Goal: Transaction & Acquisition: Purchase product/service

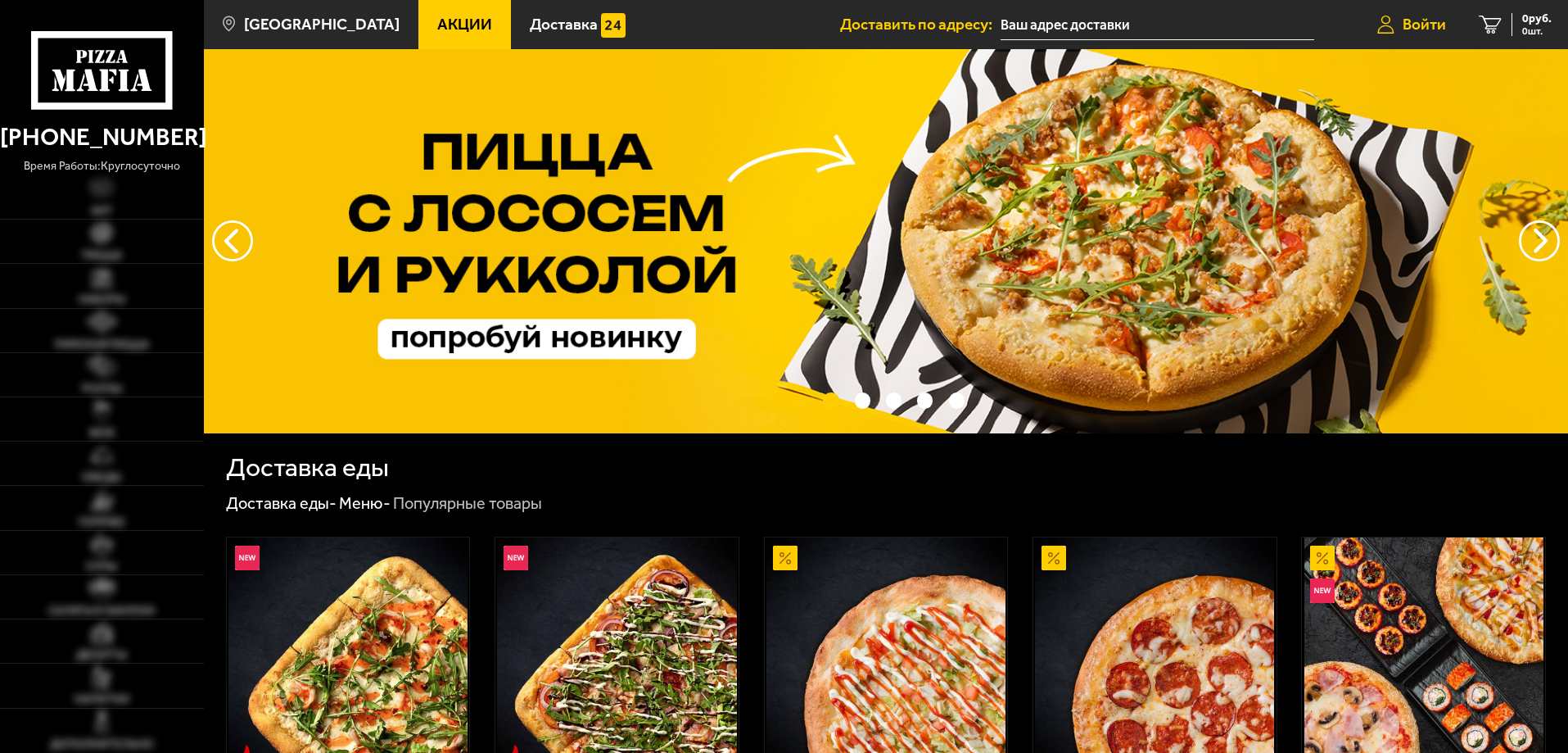
click at [1434, 23] on span "Войти" at bounding box center [1425, 24] width 44 height 16
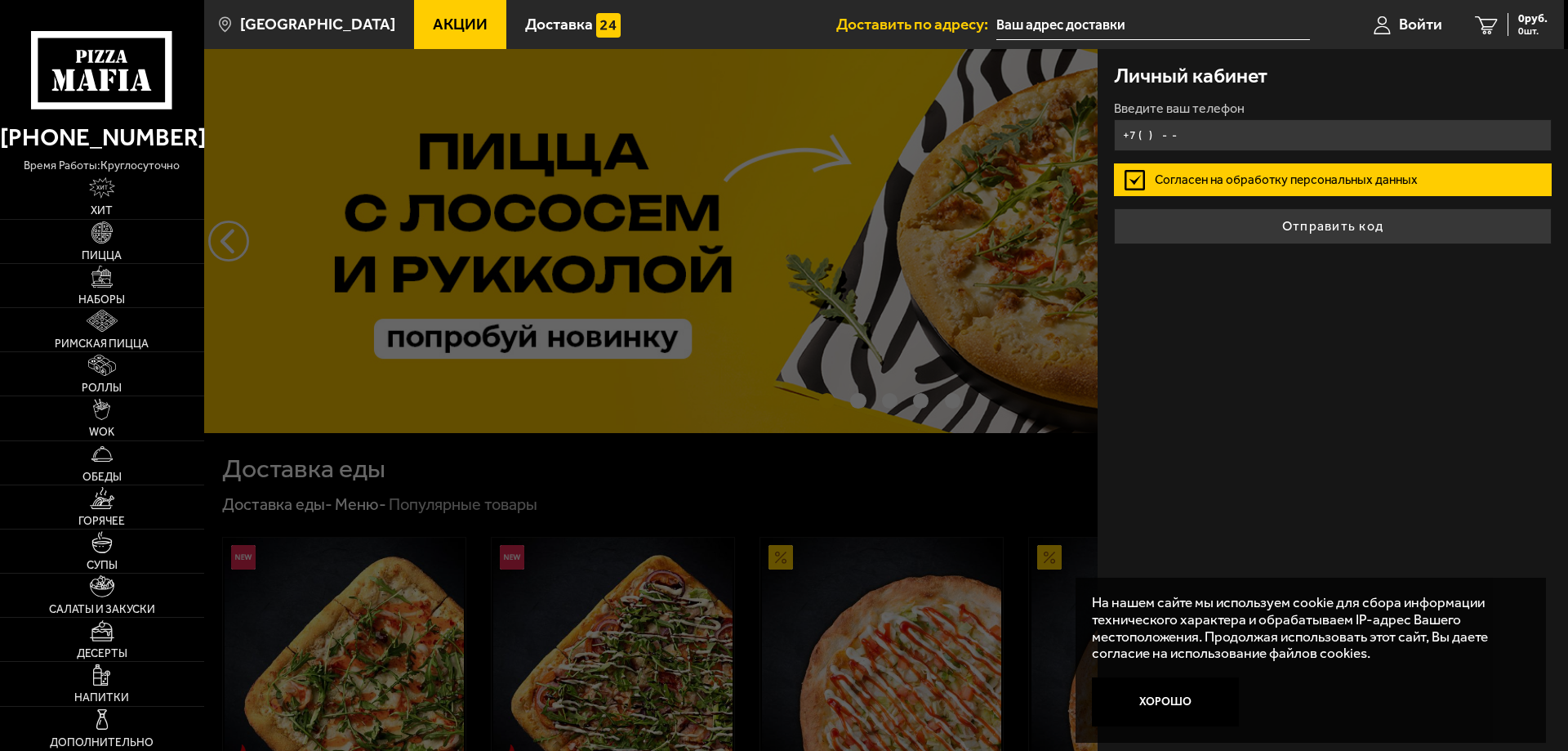
click at [1144, 133] on input "+7 ( ) - -" at bounding box center [1333, 135] width 438 height 32
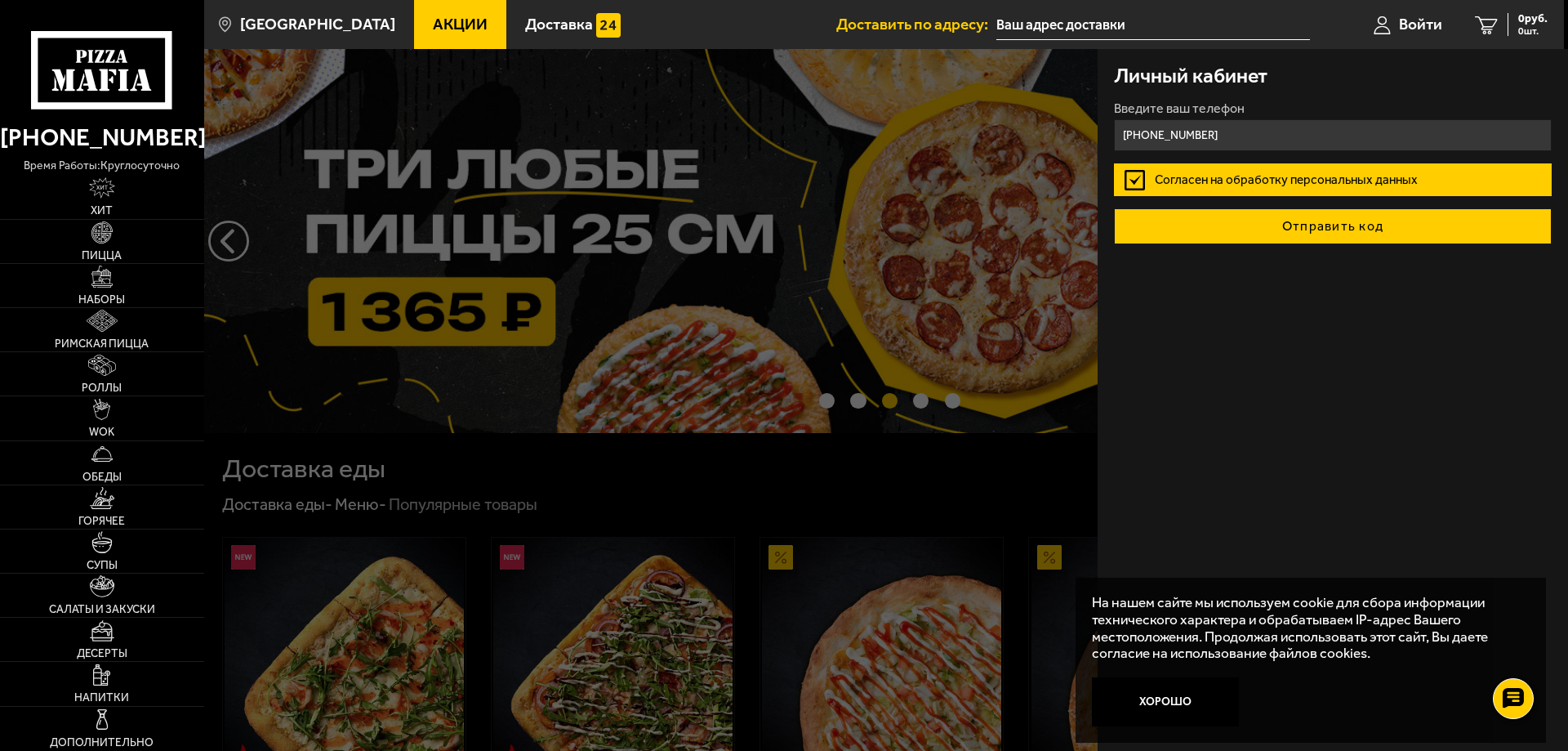
type input "[PHONE_NUMBER]"
click at [1333, 228] on button "Отправить код" at bounding box center [1333, 226] width 438 height 36
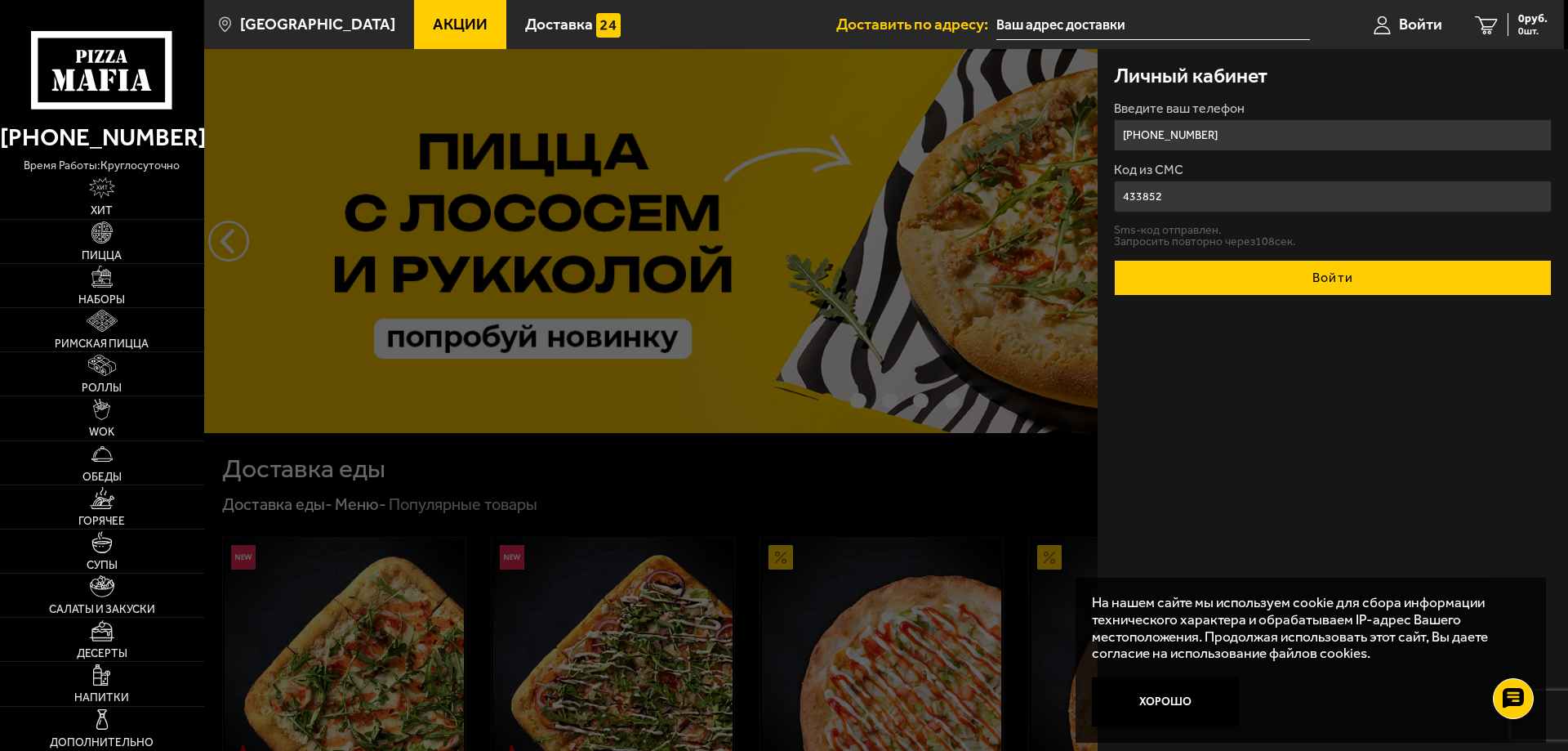
type input "433852"
click at [1321, 280] on button "Войти" at bounding box center [1333, 277] width 438 height 36
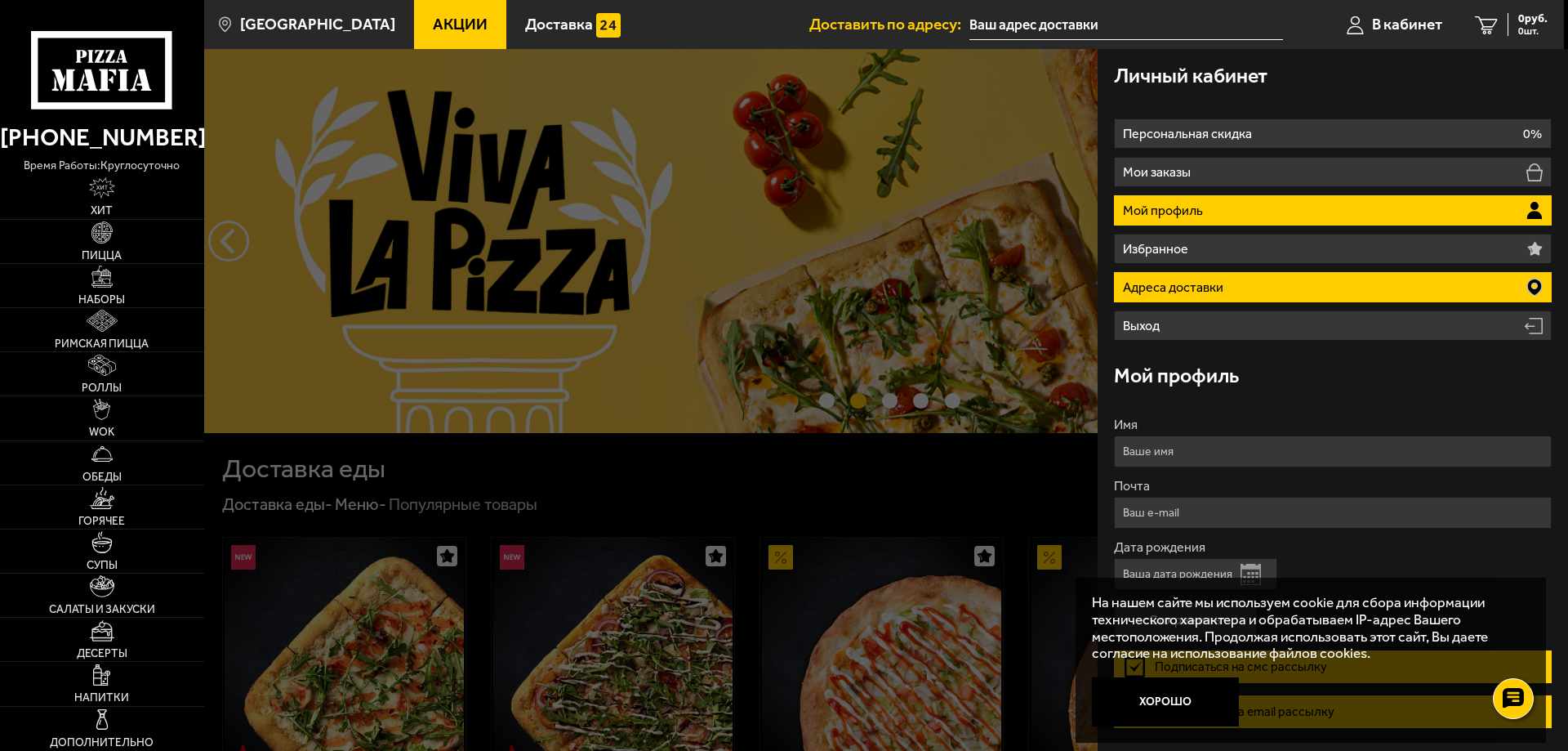
click at [1247, 287] on li "Адреса доставки" at bounding box center [1333, 287] width 438 height 30
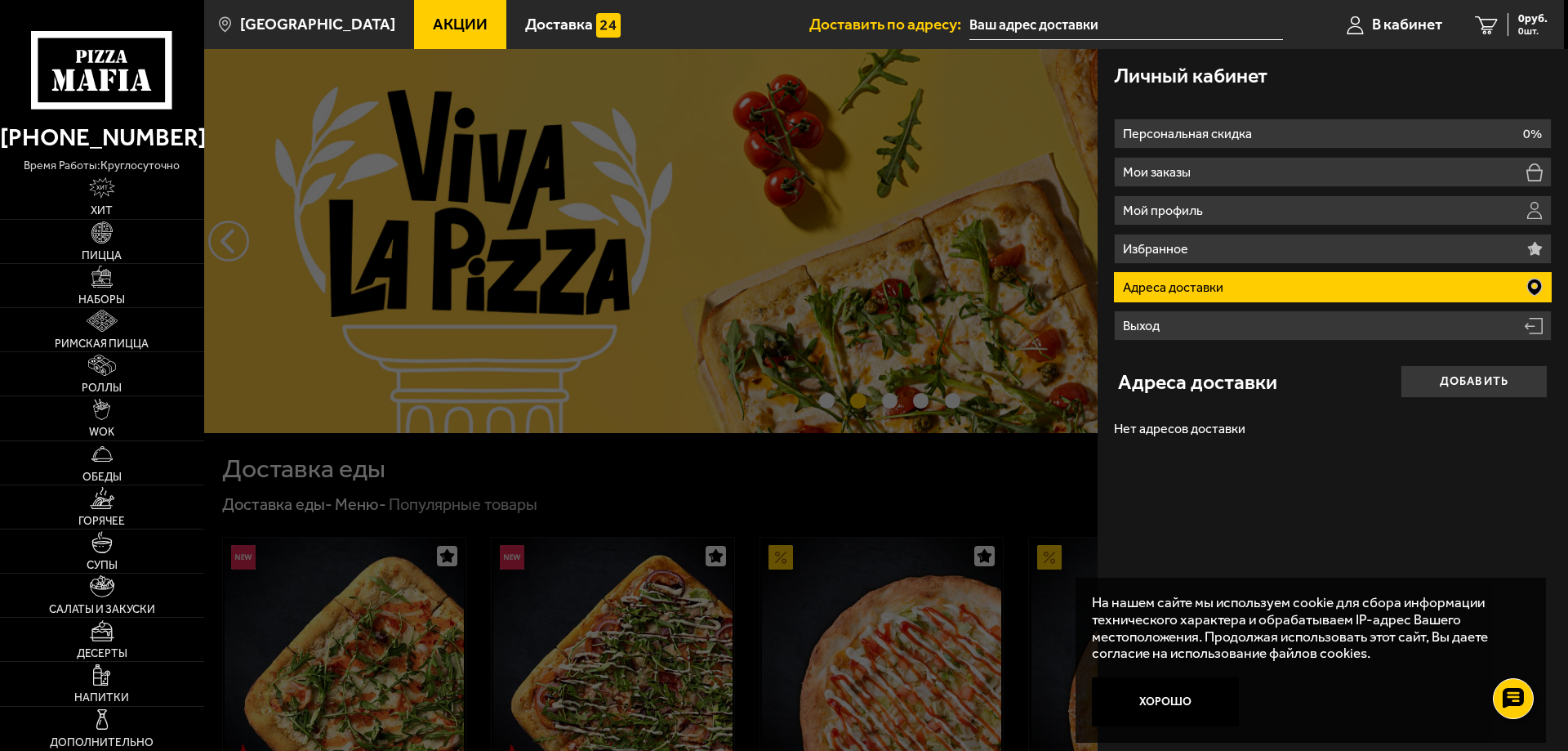
click at [1247, 287] on li "Адреса доставки" at bounding box center [1333, 287] width 438 height 30
click at [104, 246] on link "Пицца" at bounding box center [102, 241] width 205 height 43
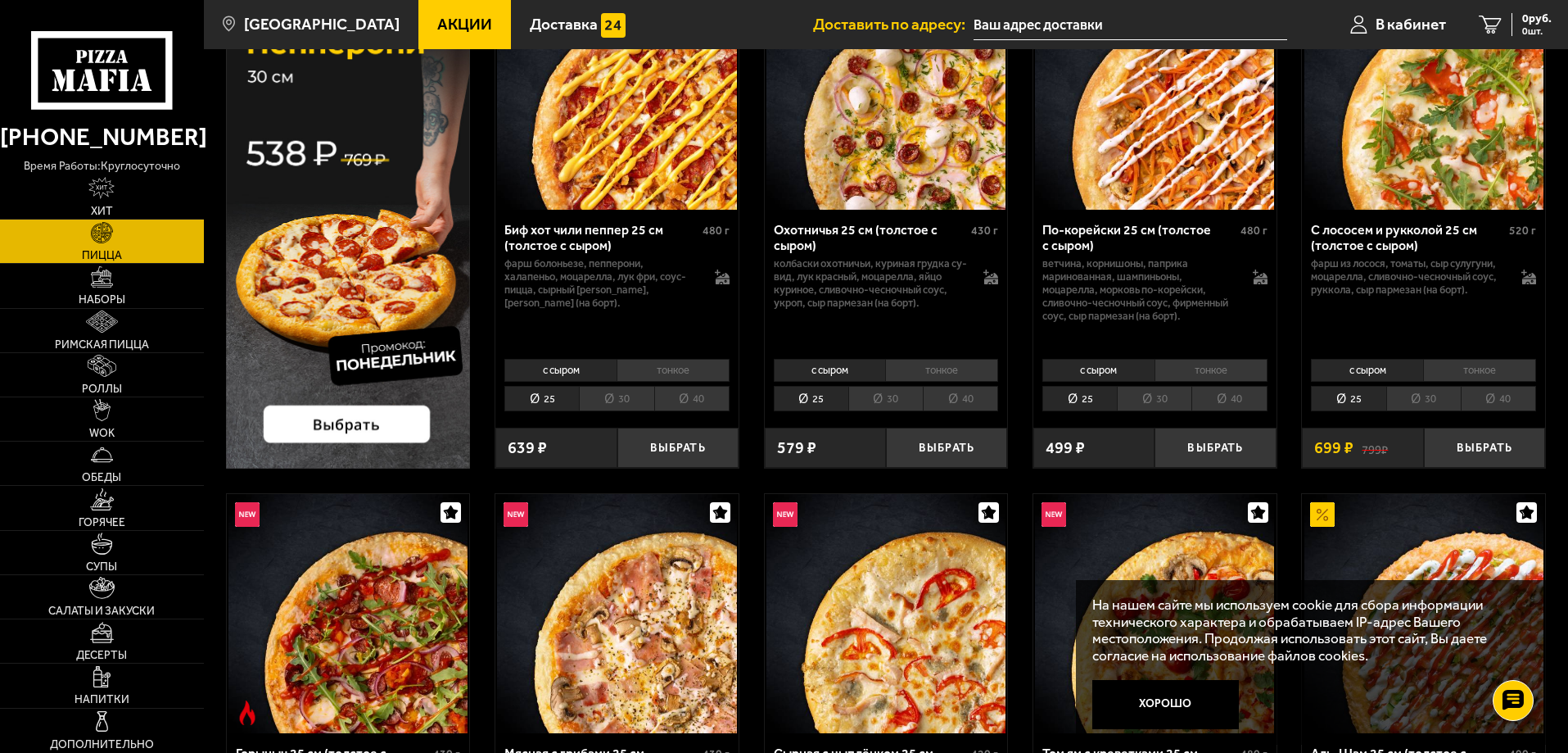
scroll to position [164, 0]
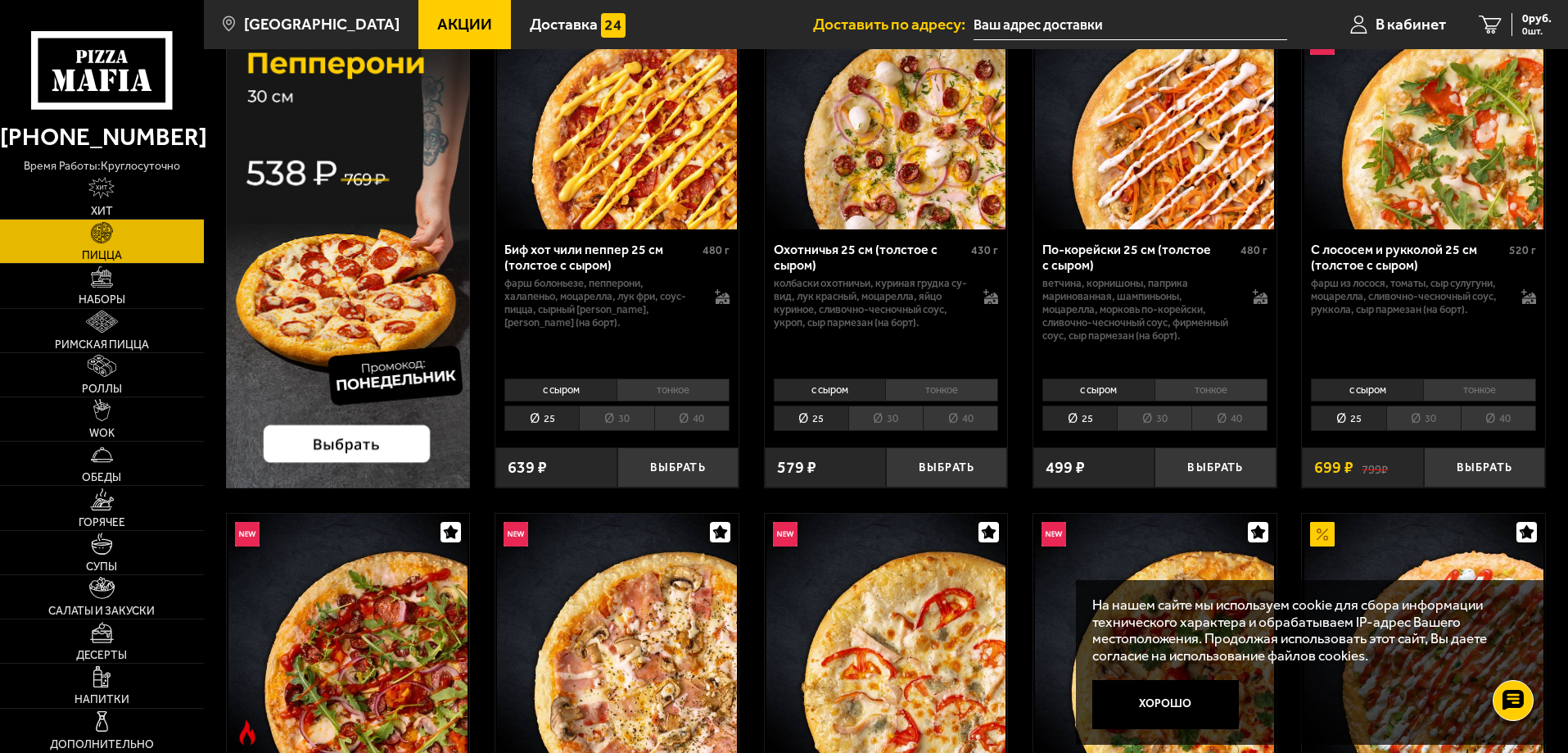
click at [342, 446] on img at bounding box center [348, 239] width 244 height 499
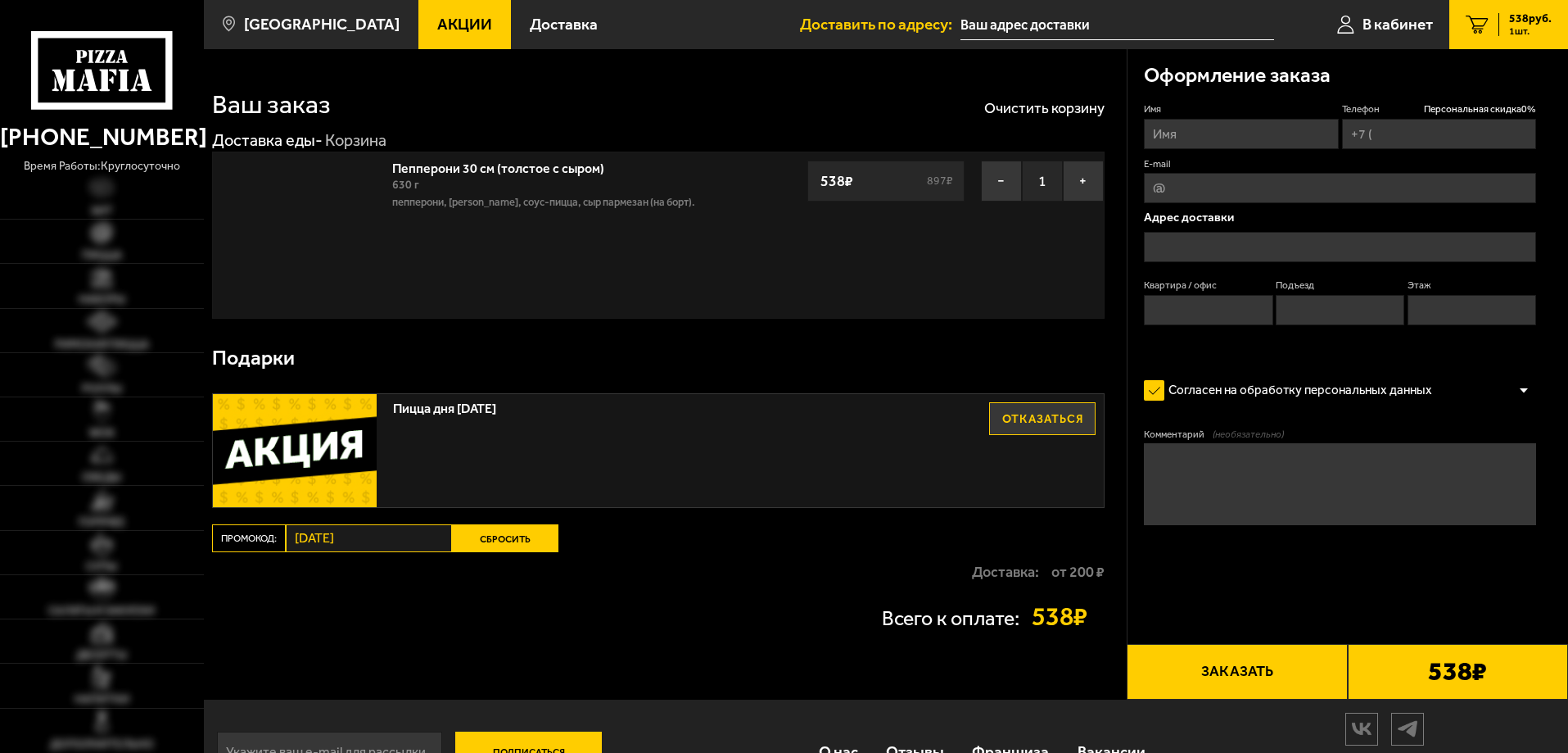
type input "[PHONE_NUMBER]"
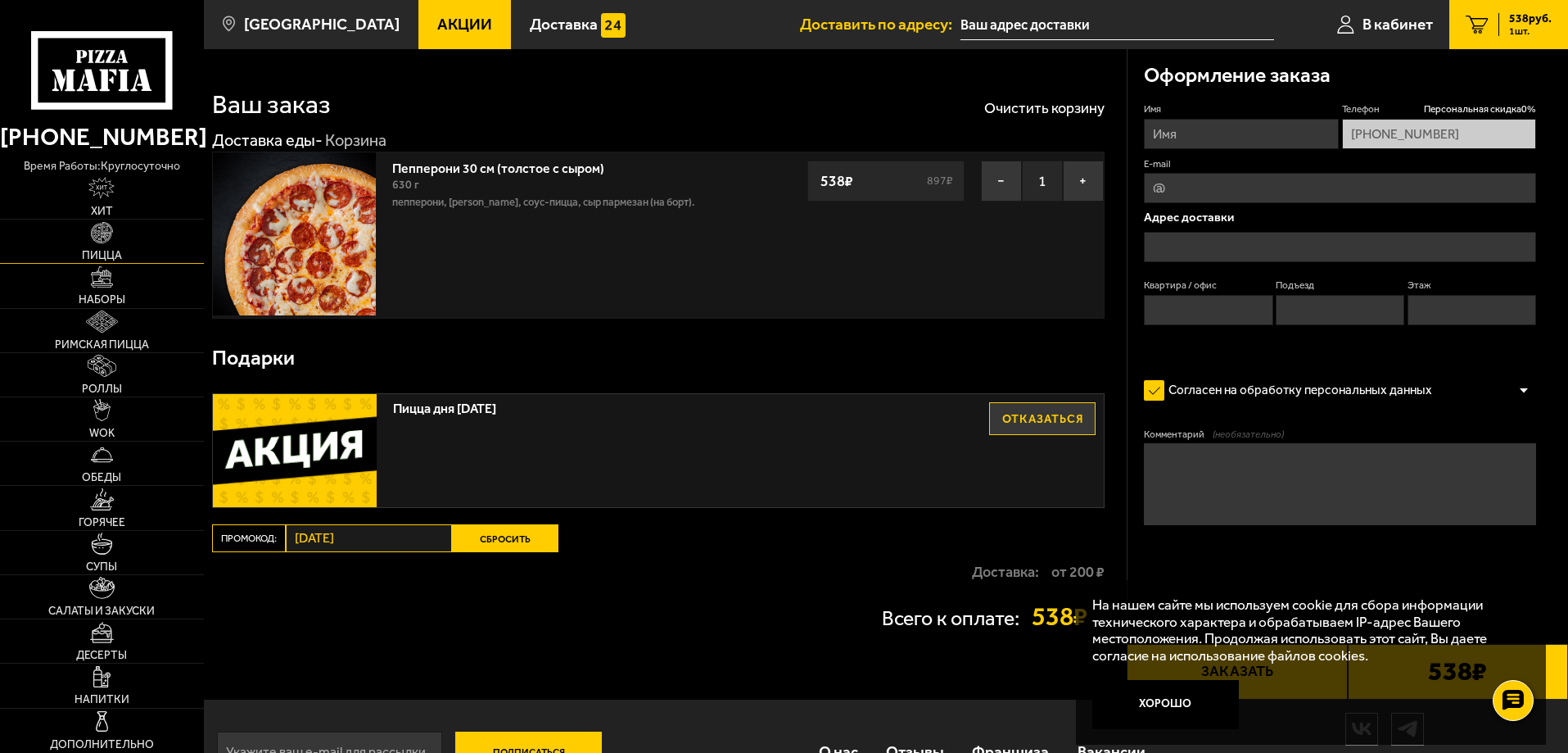
click at [102, 245] on link "Пицца" at bounding box center [102, 241] width 204 height 44
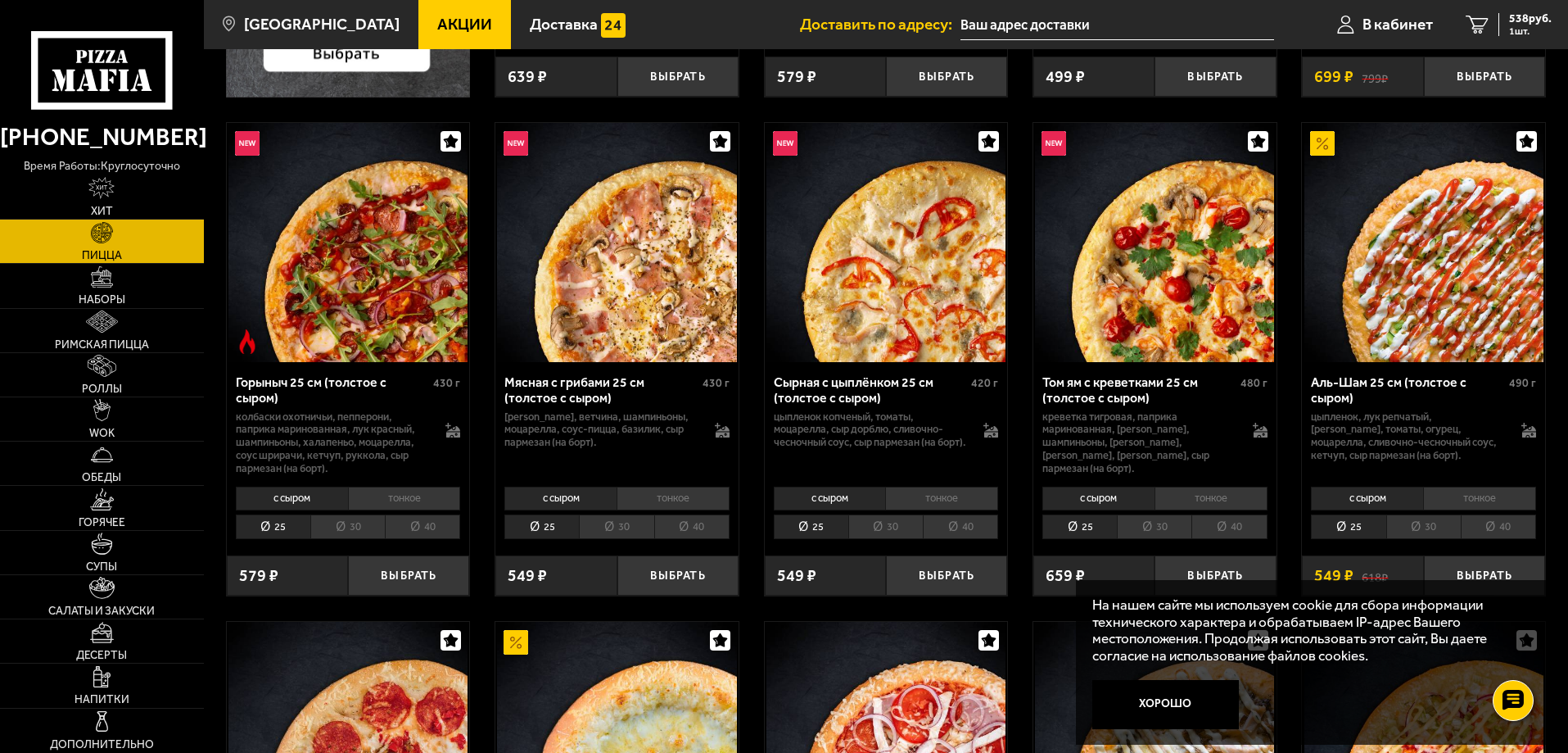
scroll to position [574, 0]
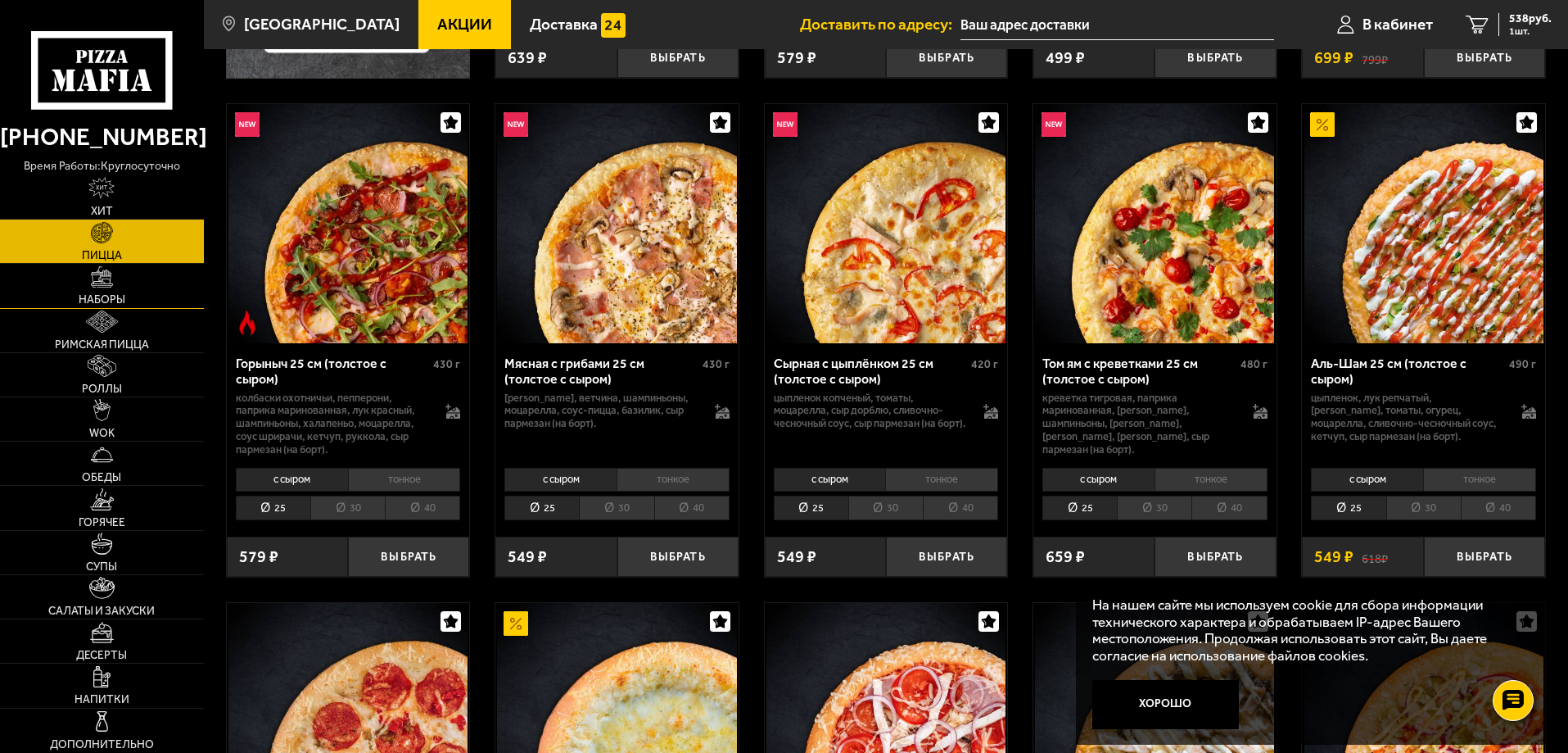
click at [96, 292] on link "Наборы" at bounding box center [102, 286] width 204 height 44
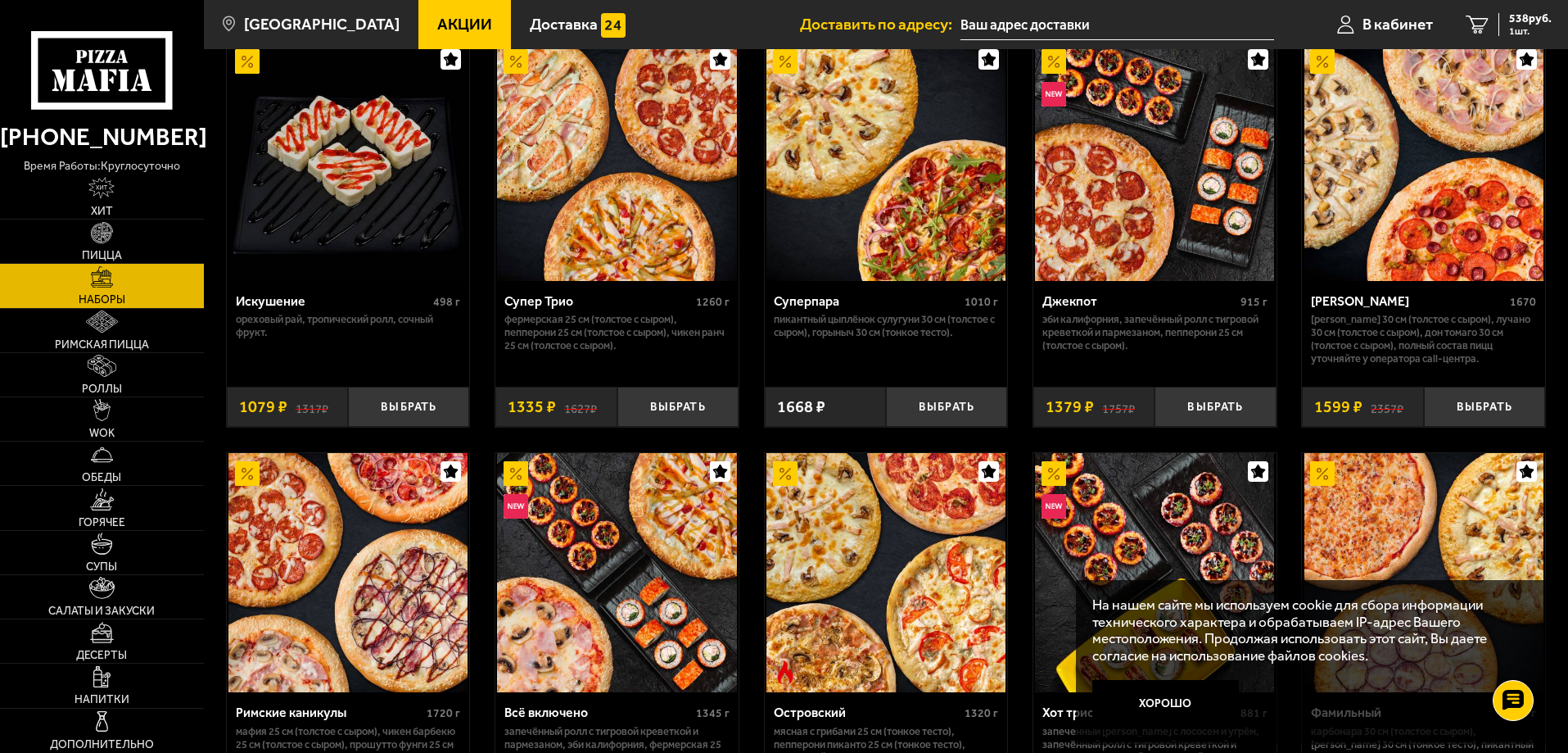
scroll to position [1065, 0]
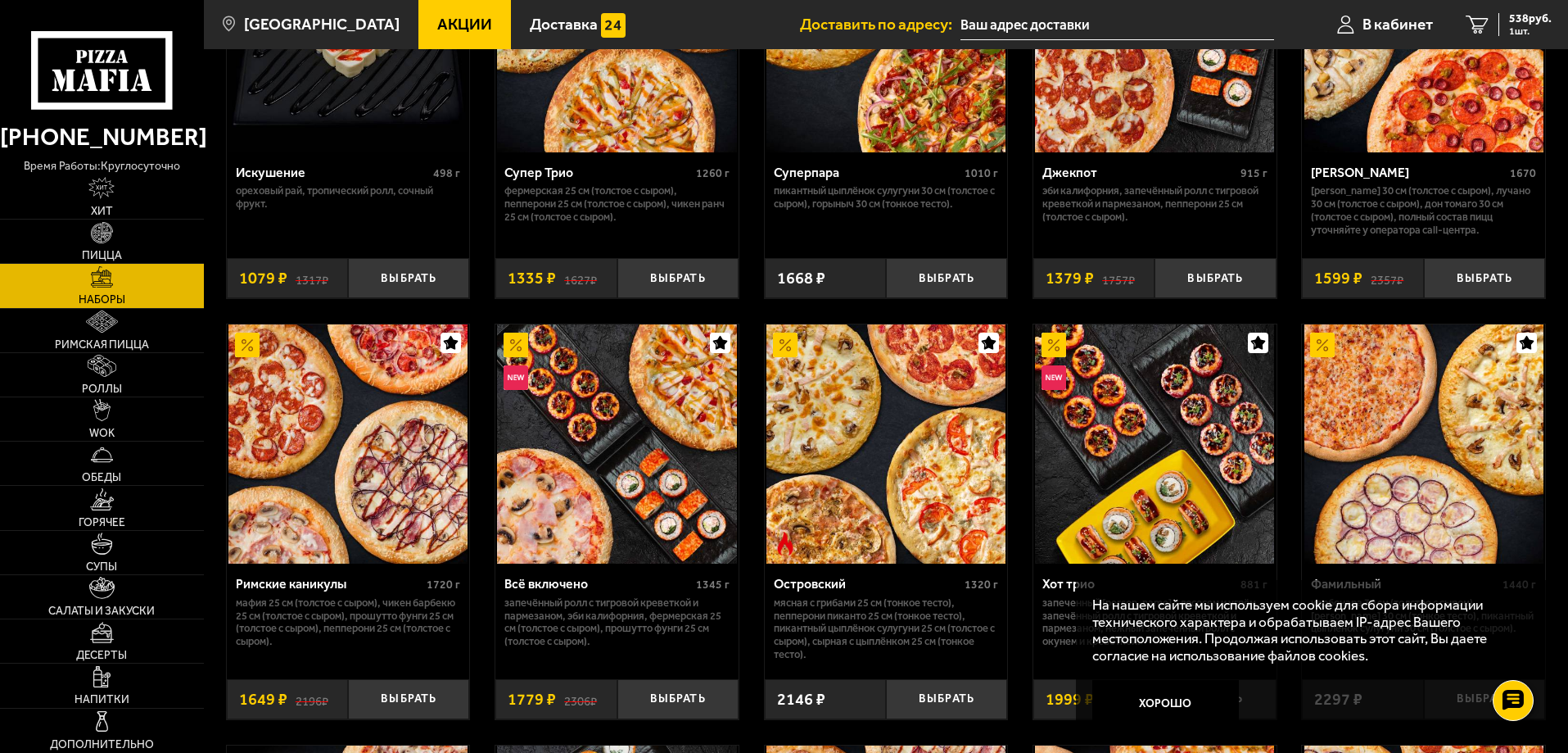
click at [805, 589] on div "Островский" at bounding box center [867, 584] width 188 height 16
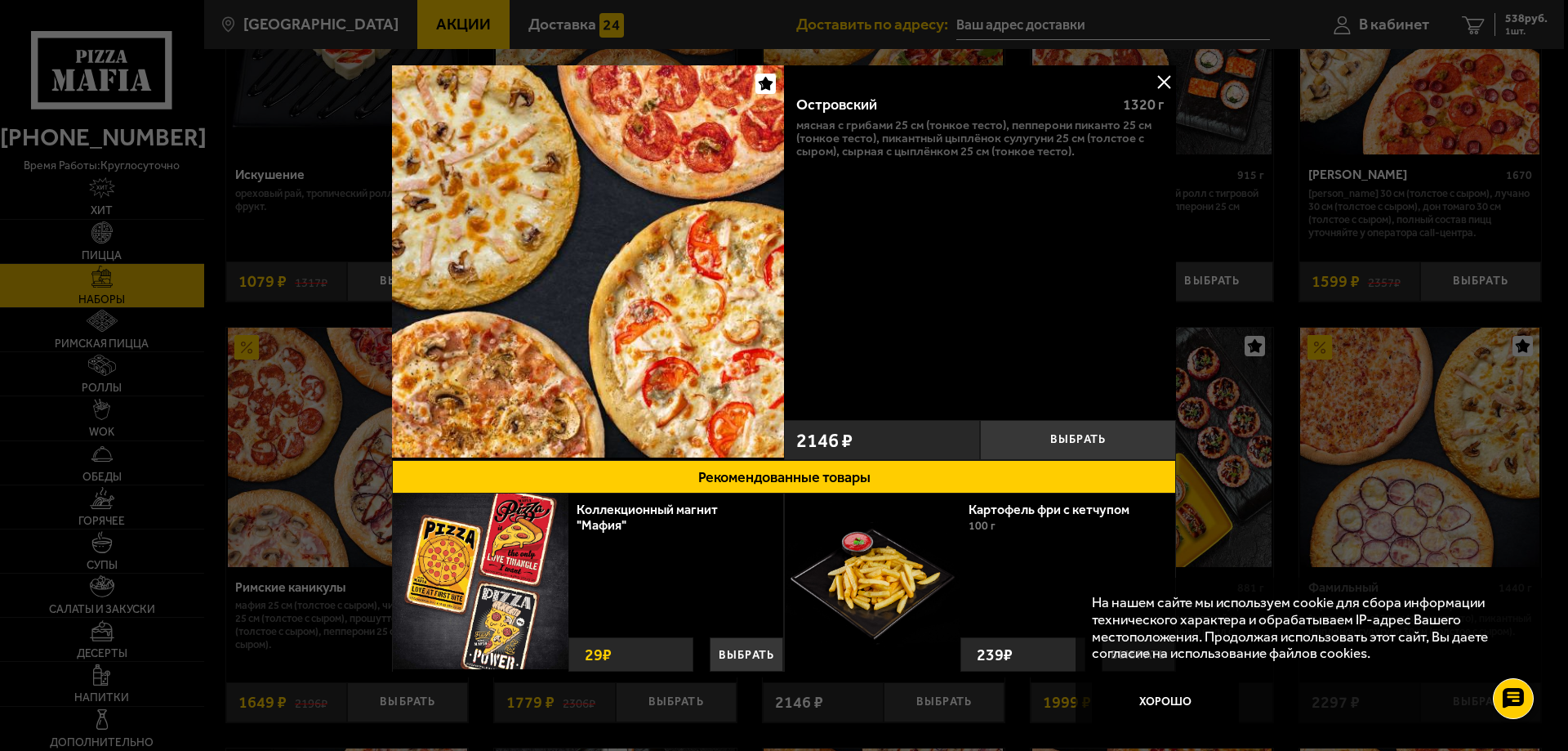
click at [1156, 82] on button at bounding box center [1163, 81] width 24 height 24
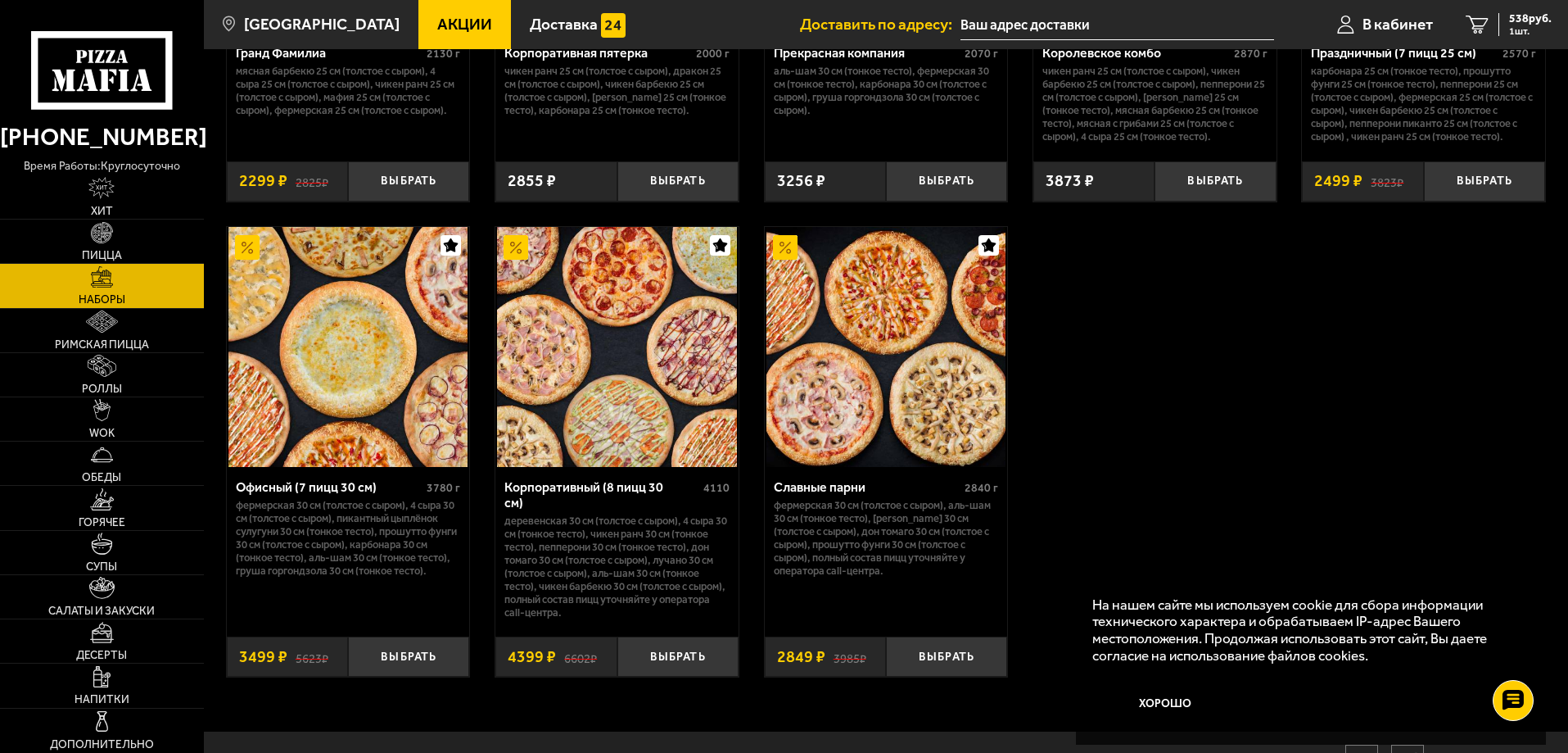
scroll to position [2458, 0]
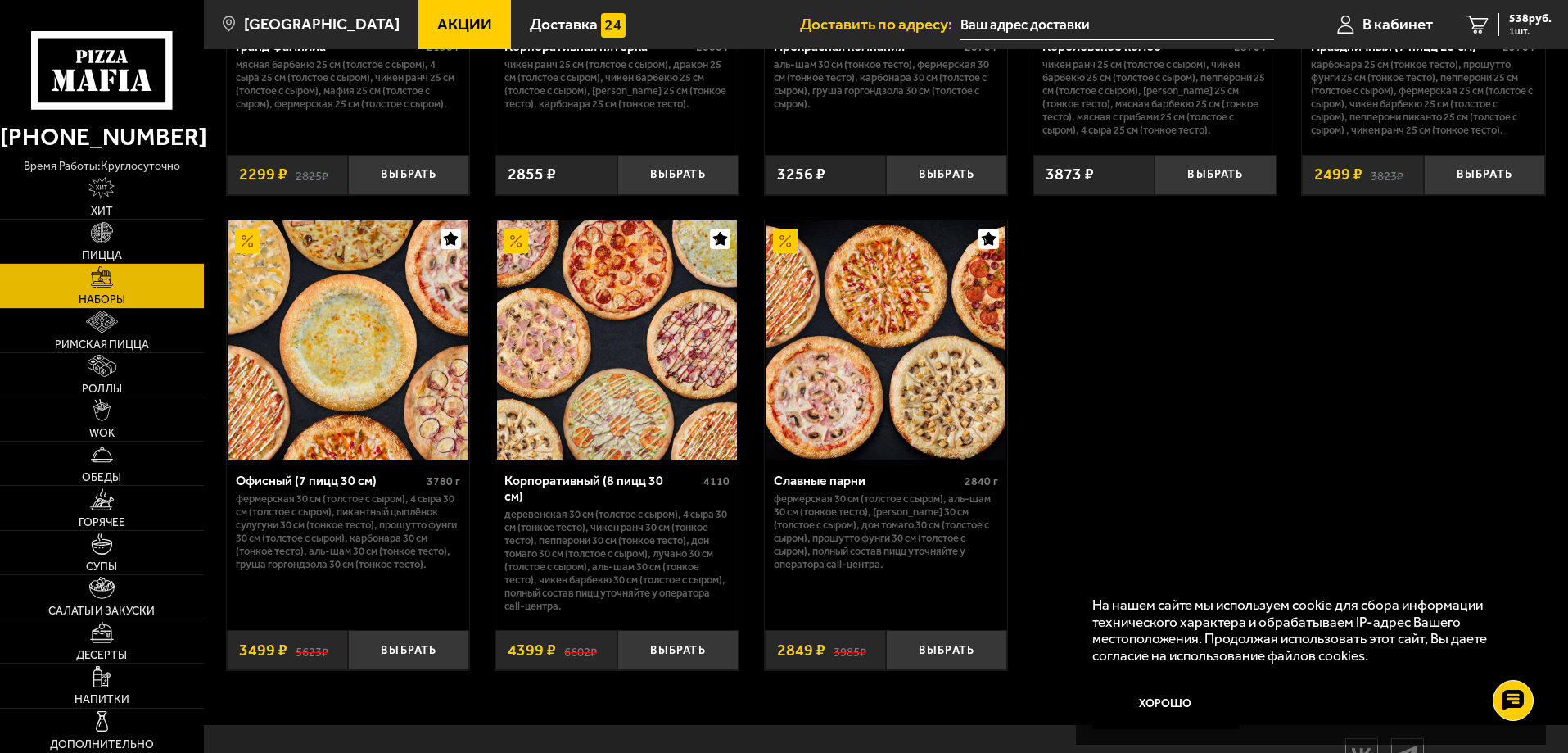
click at [576, 486] on div "Корпоративный (8 пицц 30 см)" at bounding box center [602, 487] width 195 height 31
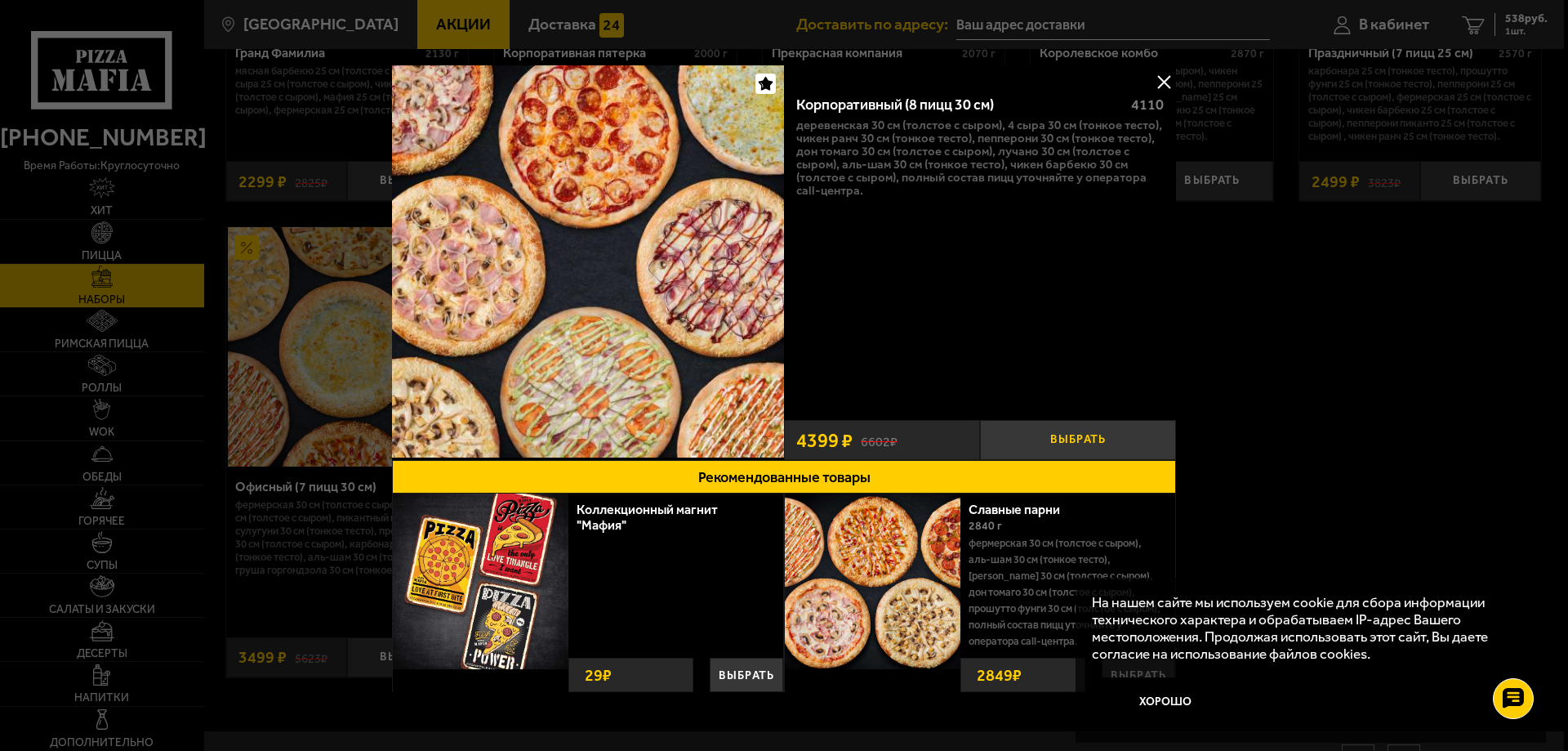
click at [1065, 434] on button "Выбрать" at bounding box center [1078, 440] width 196 height 40
click at [1167, 79] on button at bounding box center [1163, 81] width 24 height 24
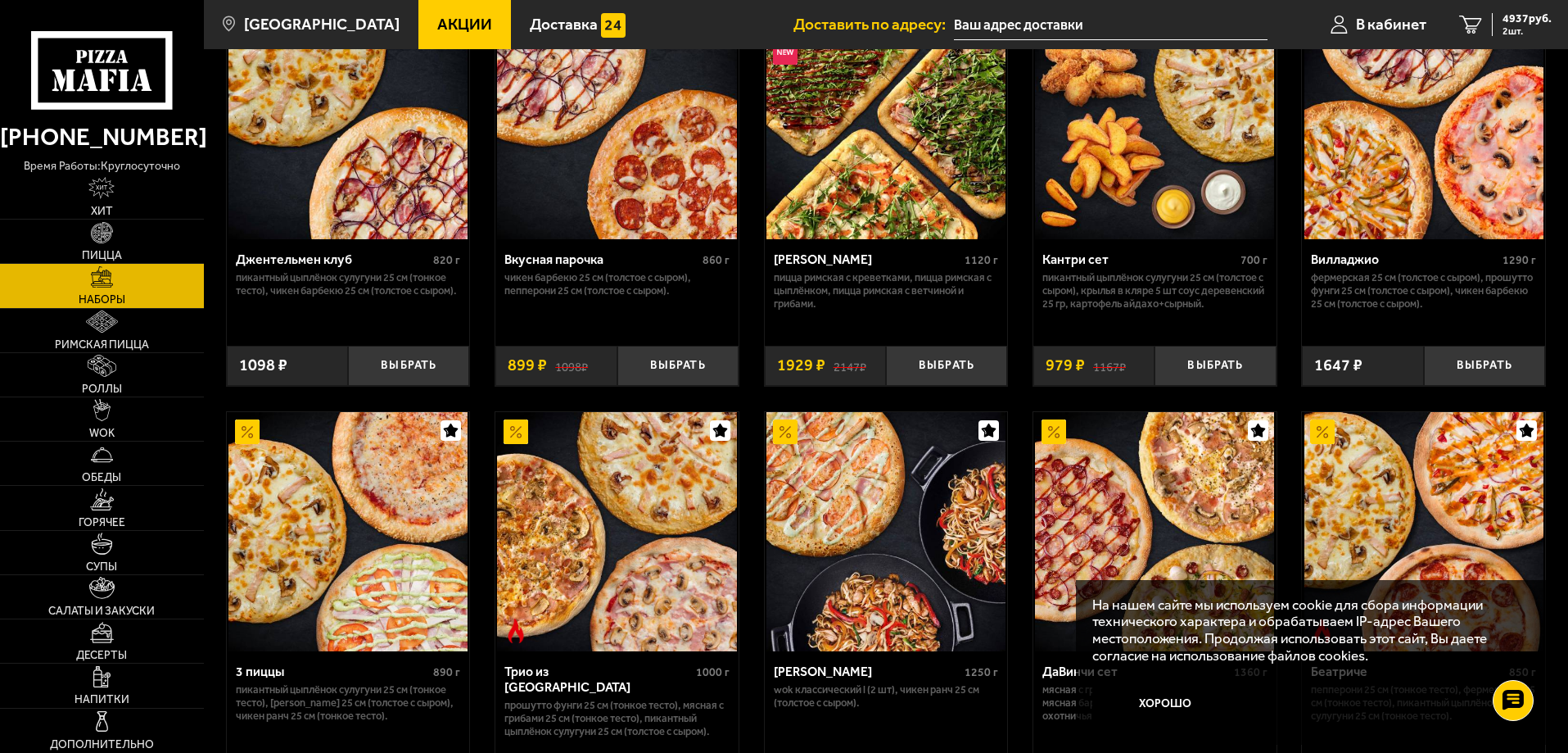
scroll to position [152, 0]
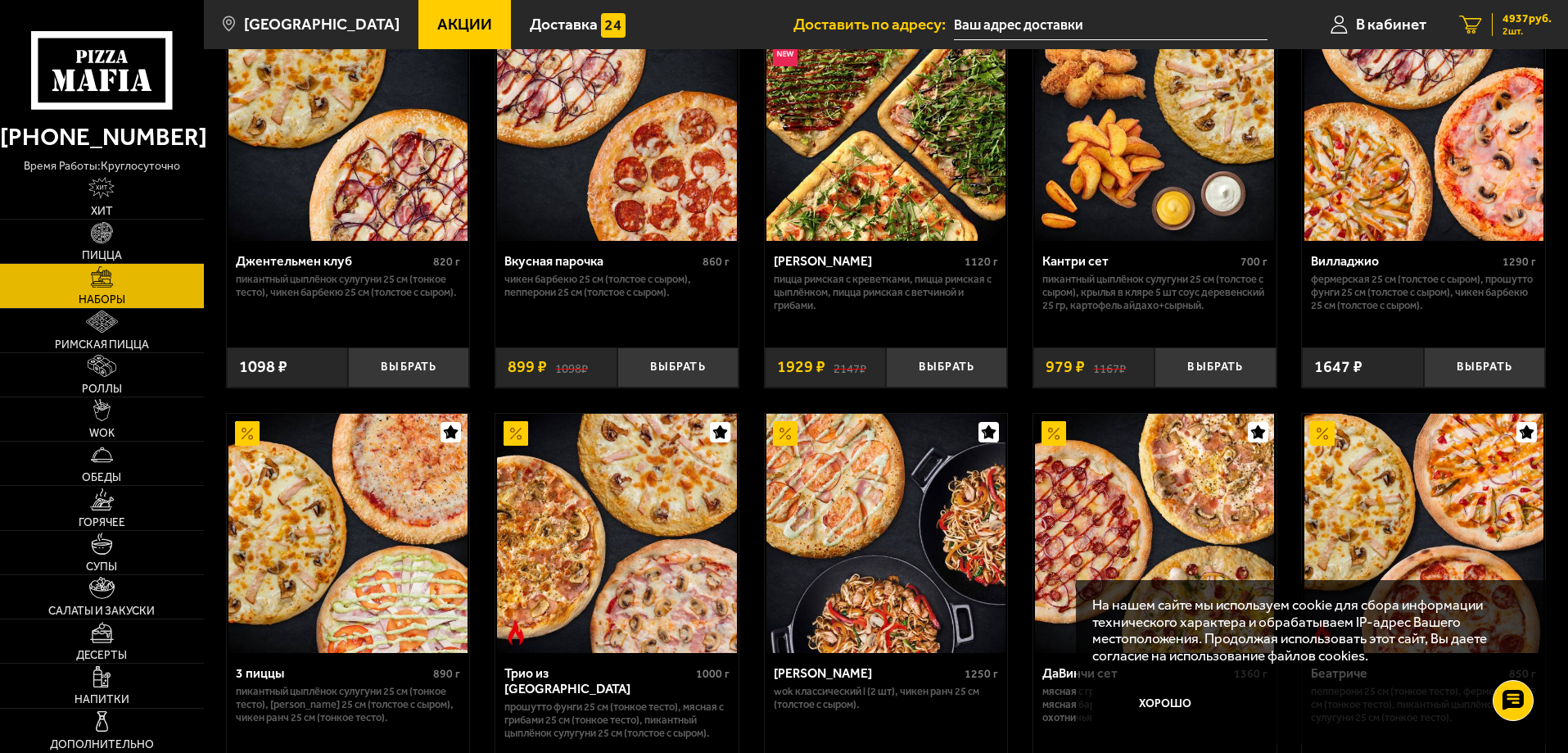
click at [1523, 18] on span "4937 руб." at bounding box center [1527, 19] width 49 height 12
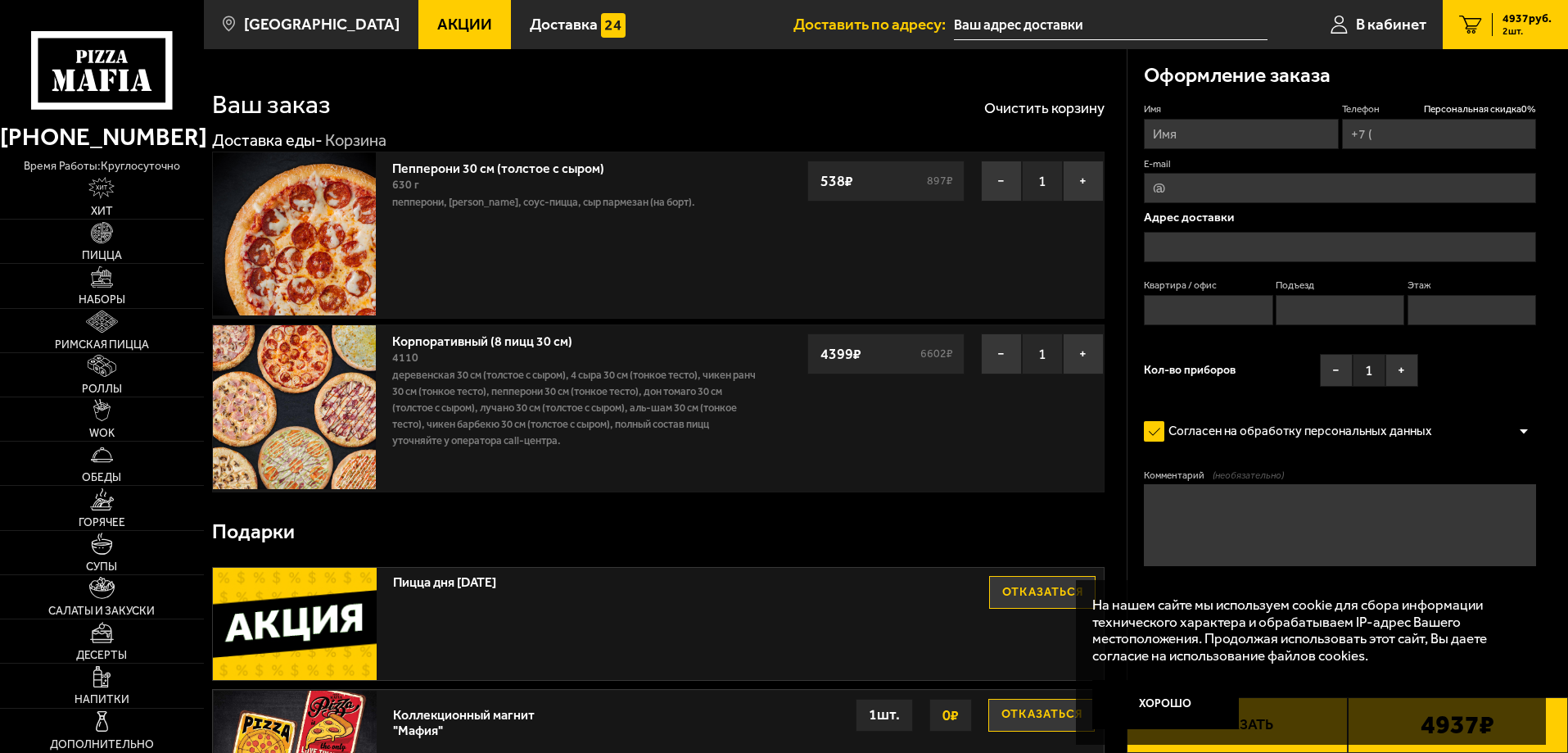
type input "[PHONE_NUMBER]"
click at [306, 394] on img at bounding box center [294, 406] width 163 height 163
click at [1000, 179] on button "−" at bounding box center [1001, 181] width 41 height 41
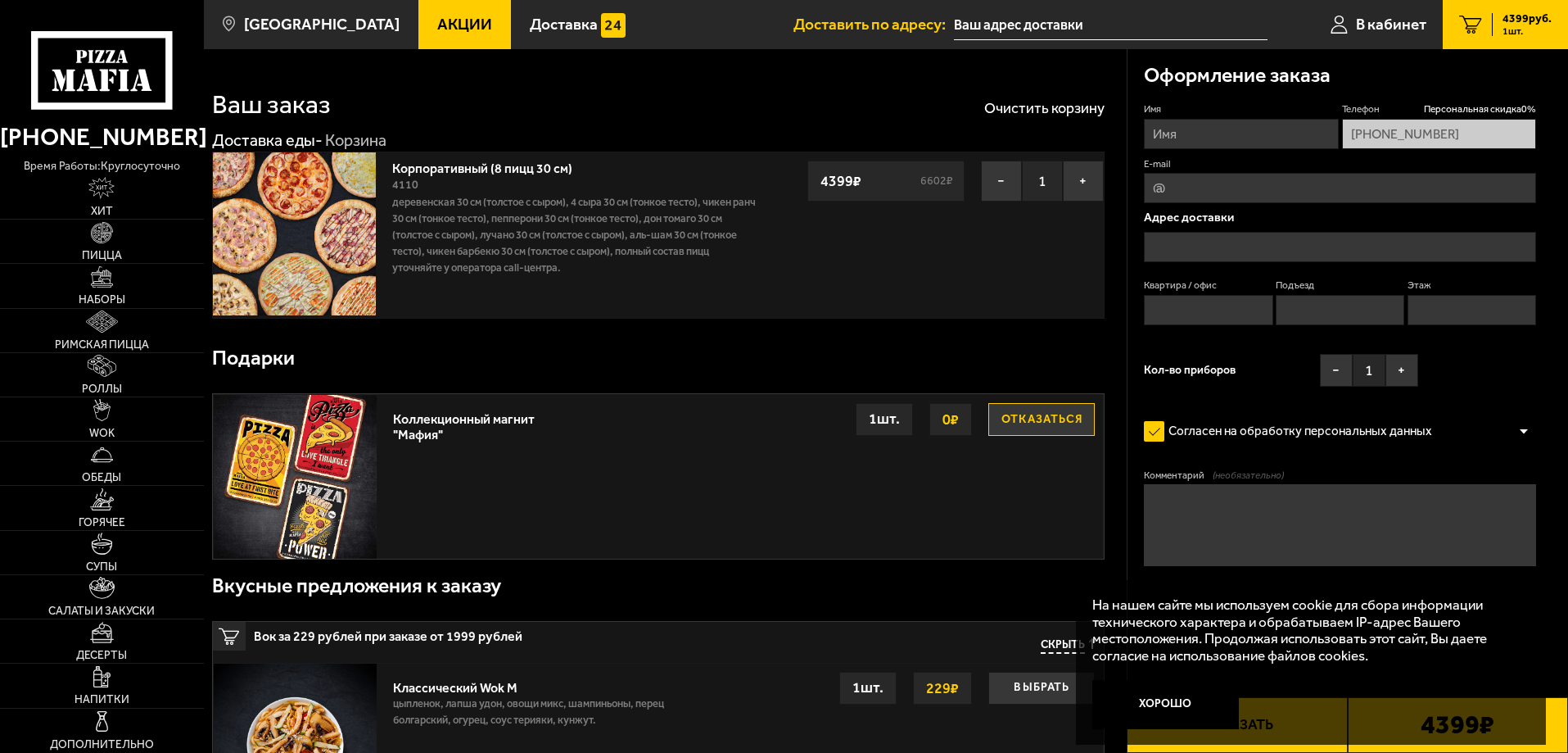
click at [454, 167] on link "Корпоративный (8 пицц 30 см)" at bounding box center [491, 166] width 197 height 20
click at [442, 169] on link "Корпоративный (8 пицц 30 см)" at bounding box center [491, 166] width 197 height 20
click at [250, 204] on img at bounding box center [294, 234] width 163 height 163
click at [98, 240] on img at bounding box center [102, 233] width 22 height 22
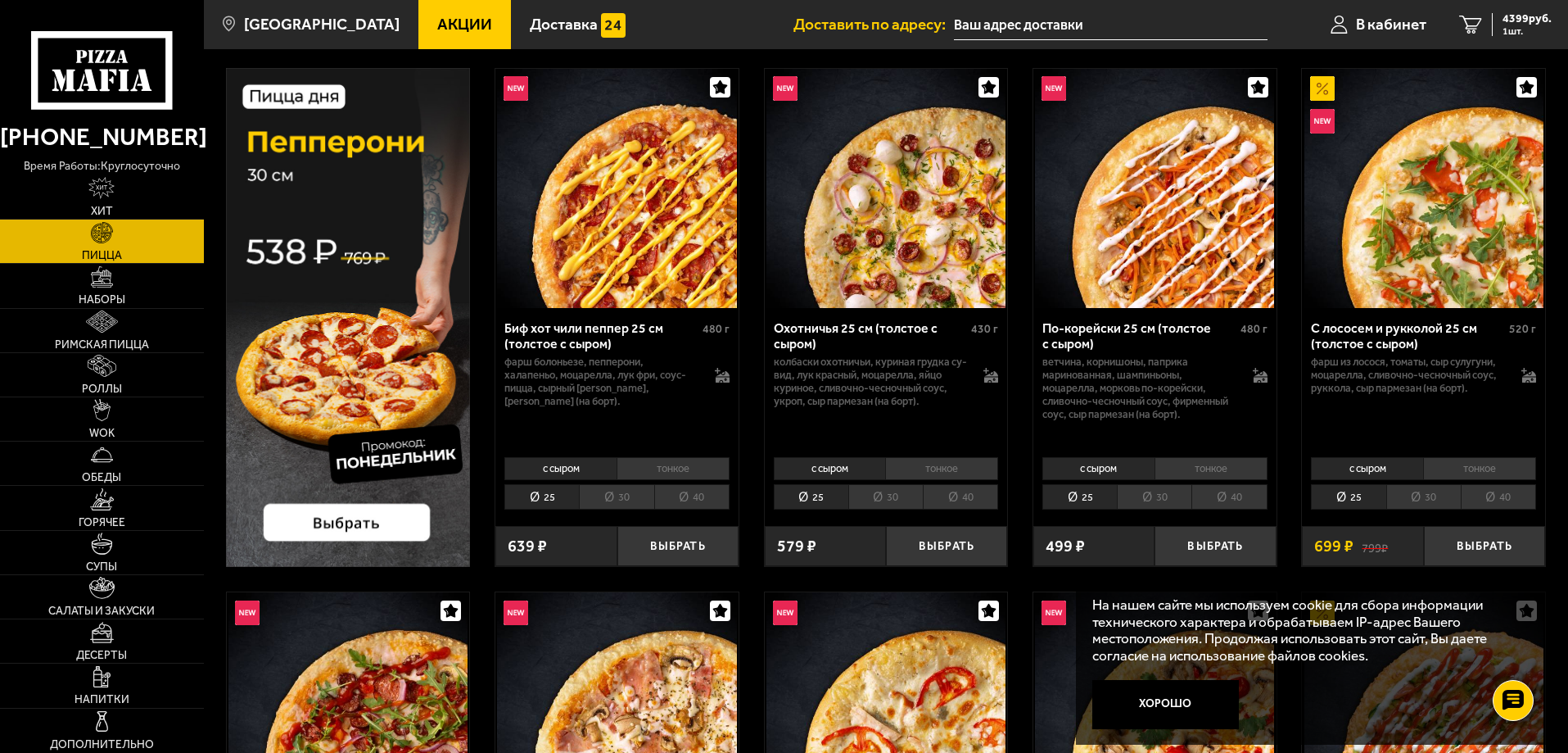
scroll to position [3066, 0]
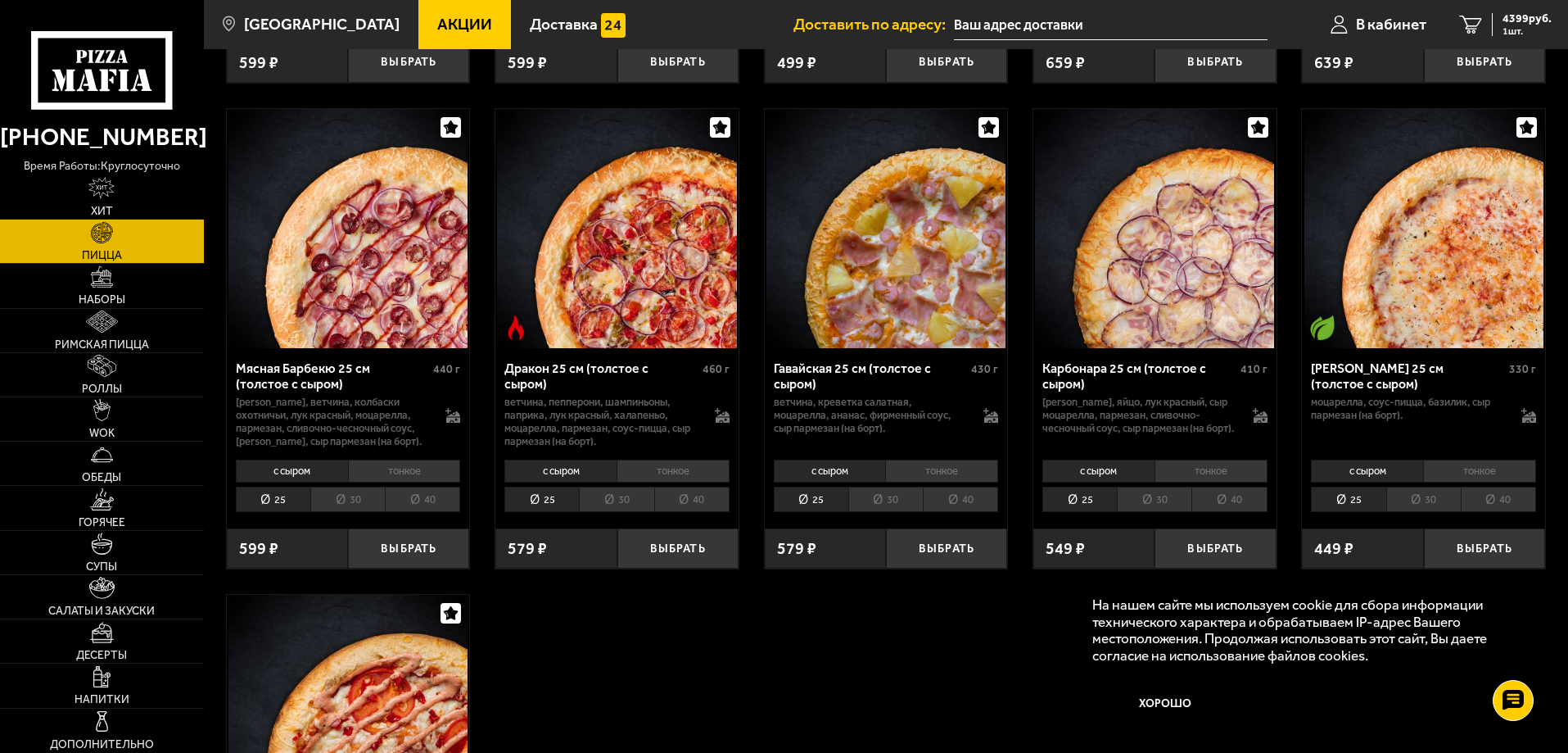
click at [1427, 508] on li "30" at bounding box center [1423, 499] width 75 height 25
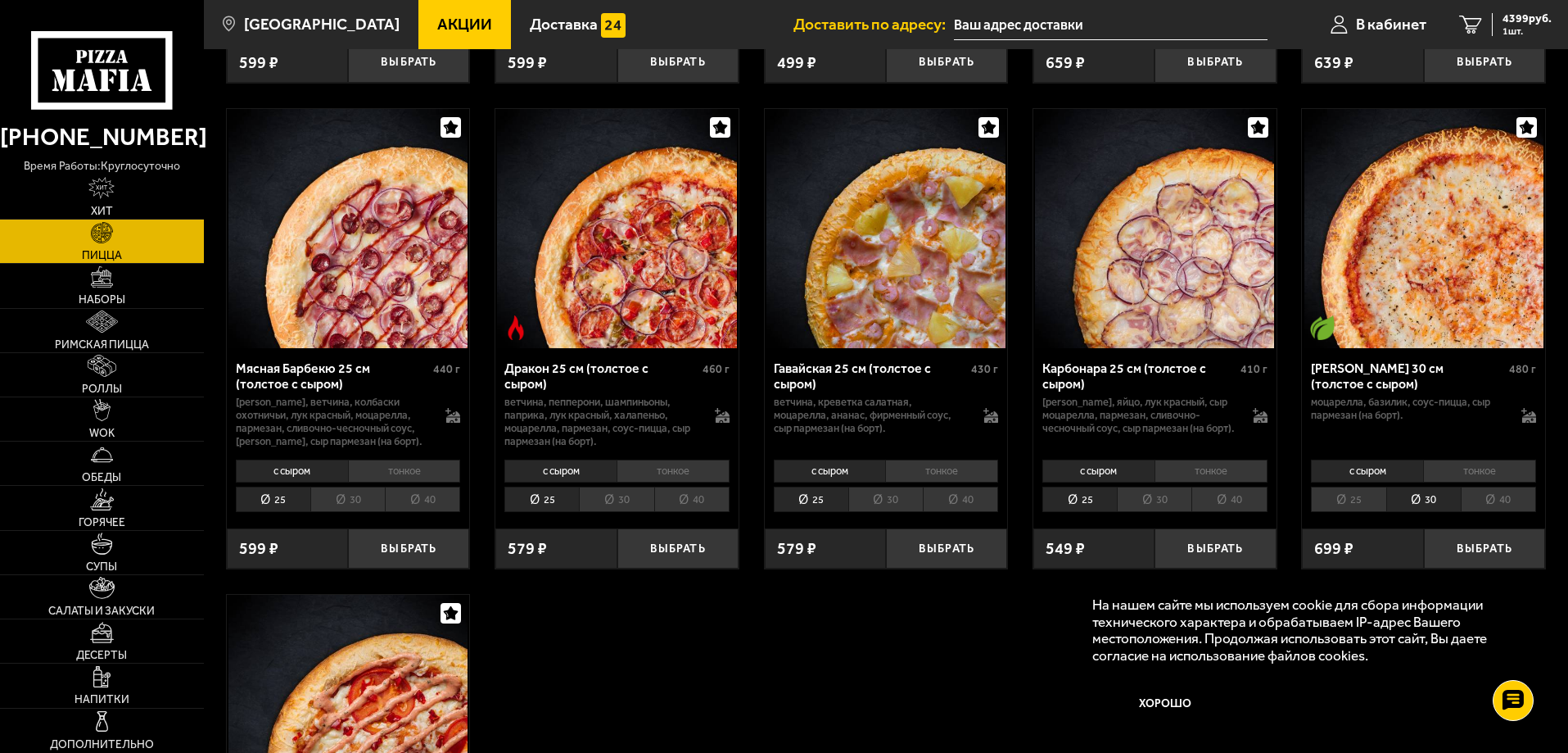
click at [1483, 482] on li "тонкое" at bounding box center [1479, 471] width 113 height 23
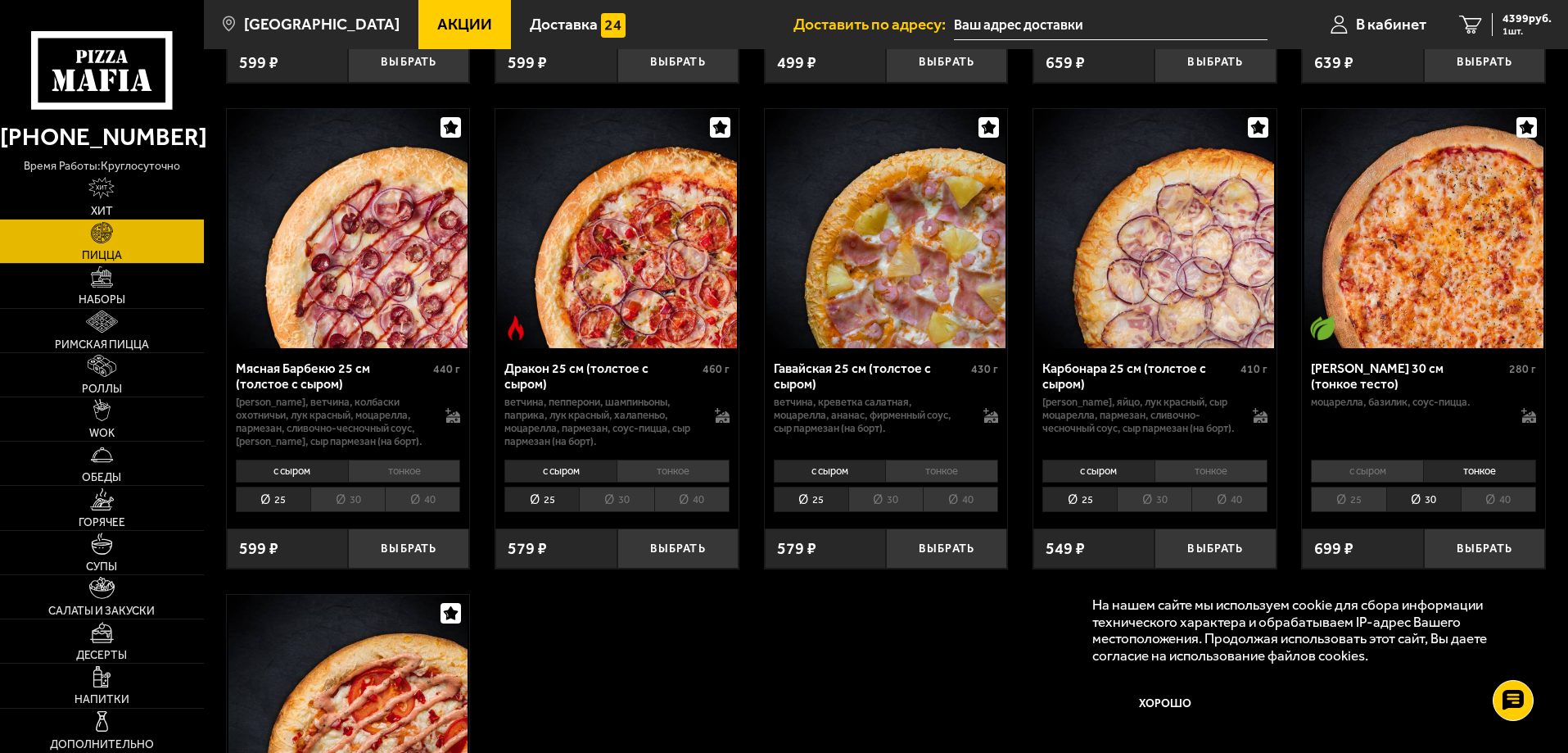
click at [1500, 512] on li "40" at bounding box center [1499, 499] width 75 height 25
click at [1467, 561] on button "Выбрать" at bounding box center [1484, 549] width 121 height 40
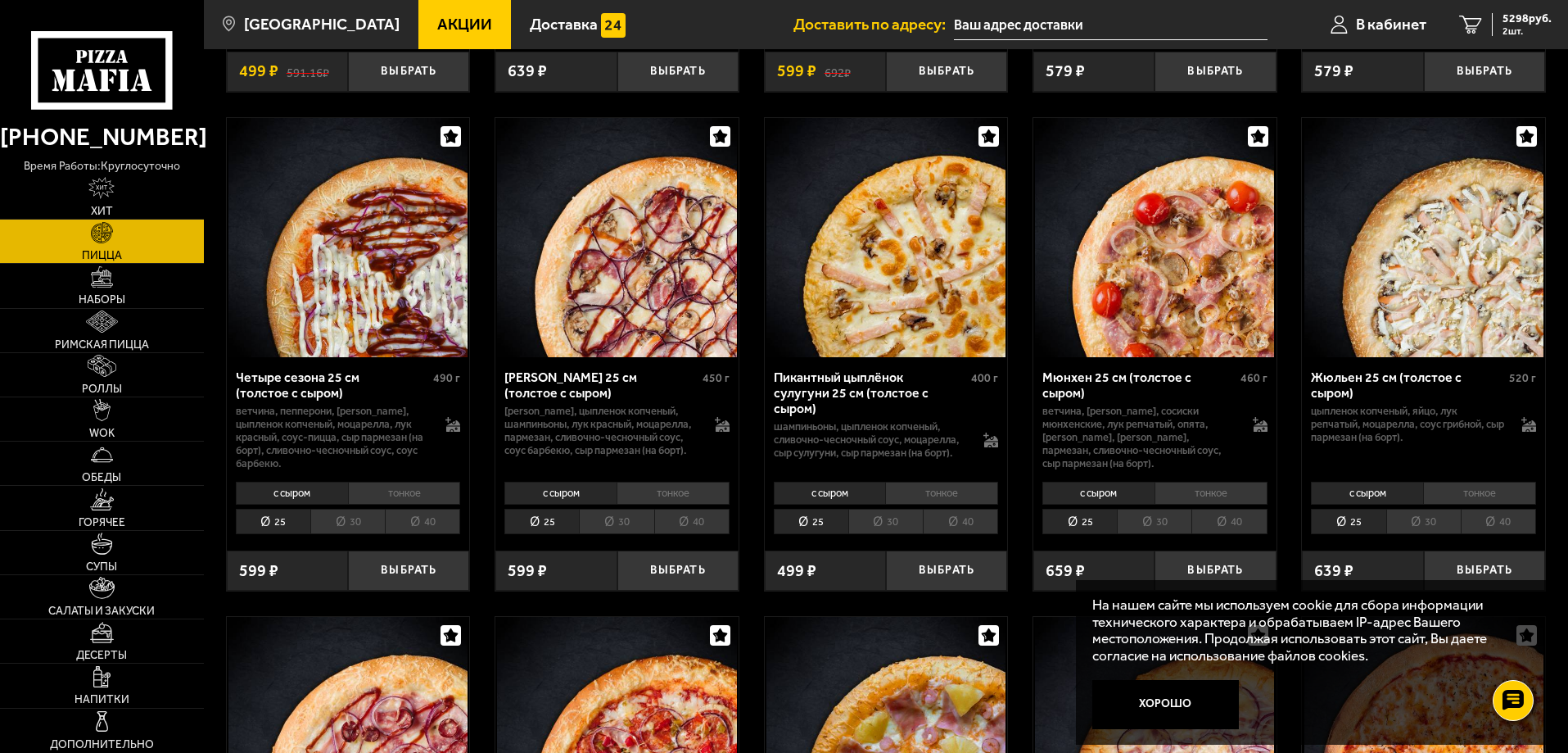
scroll to position [2494, 0]
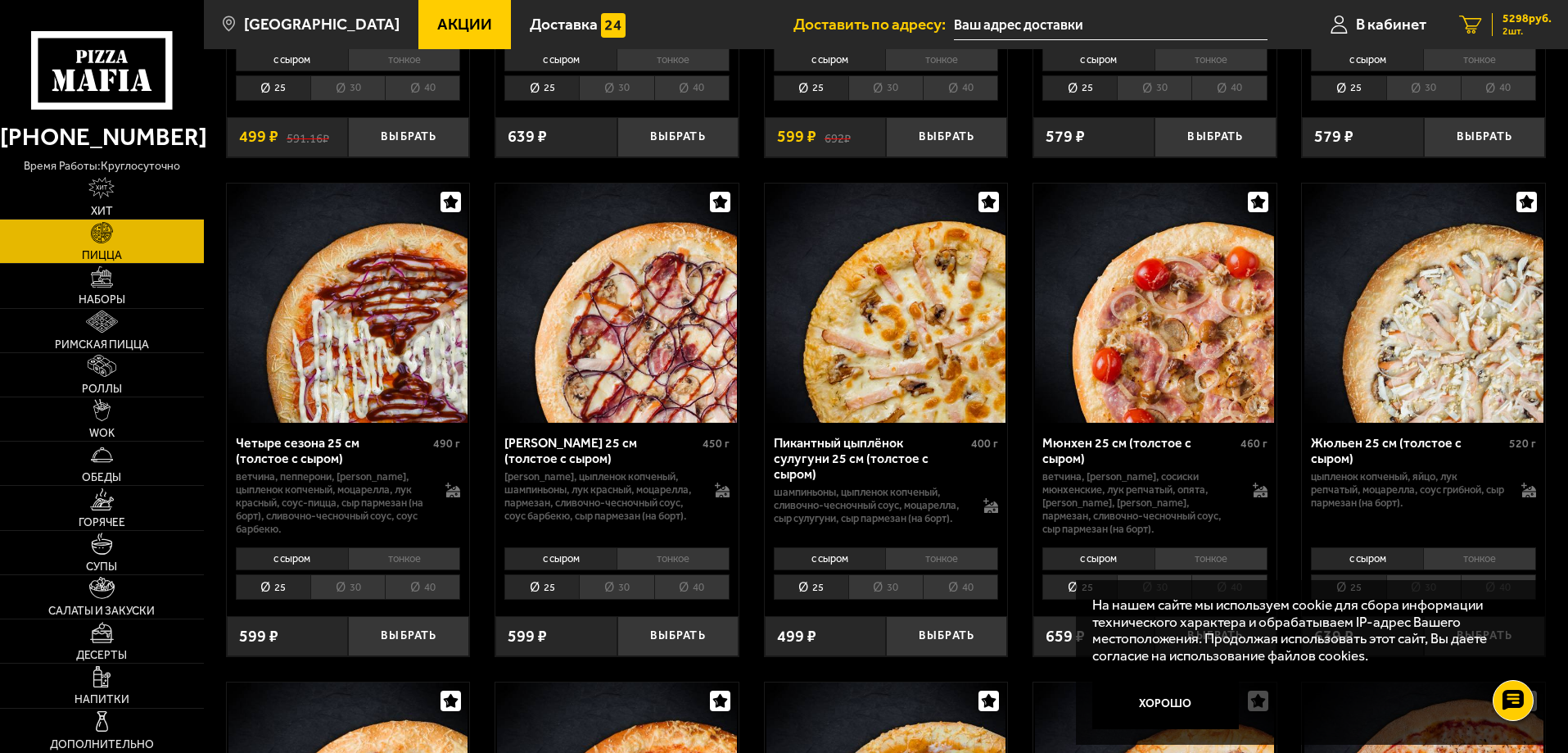
click at [1506, 18] on span "5298 руб." at bounding box center [1527, 19] width 49 height 12
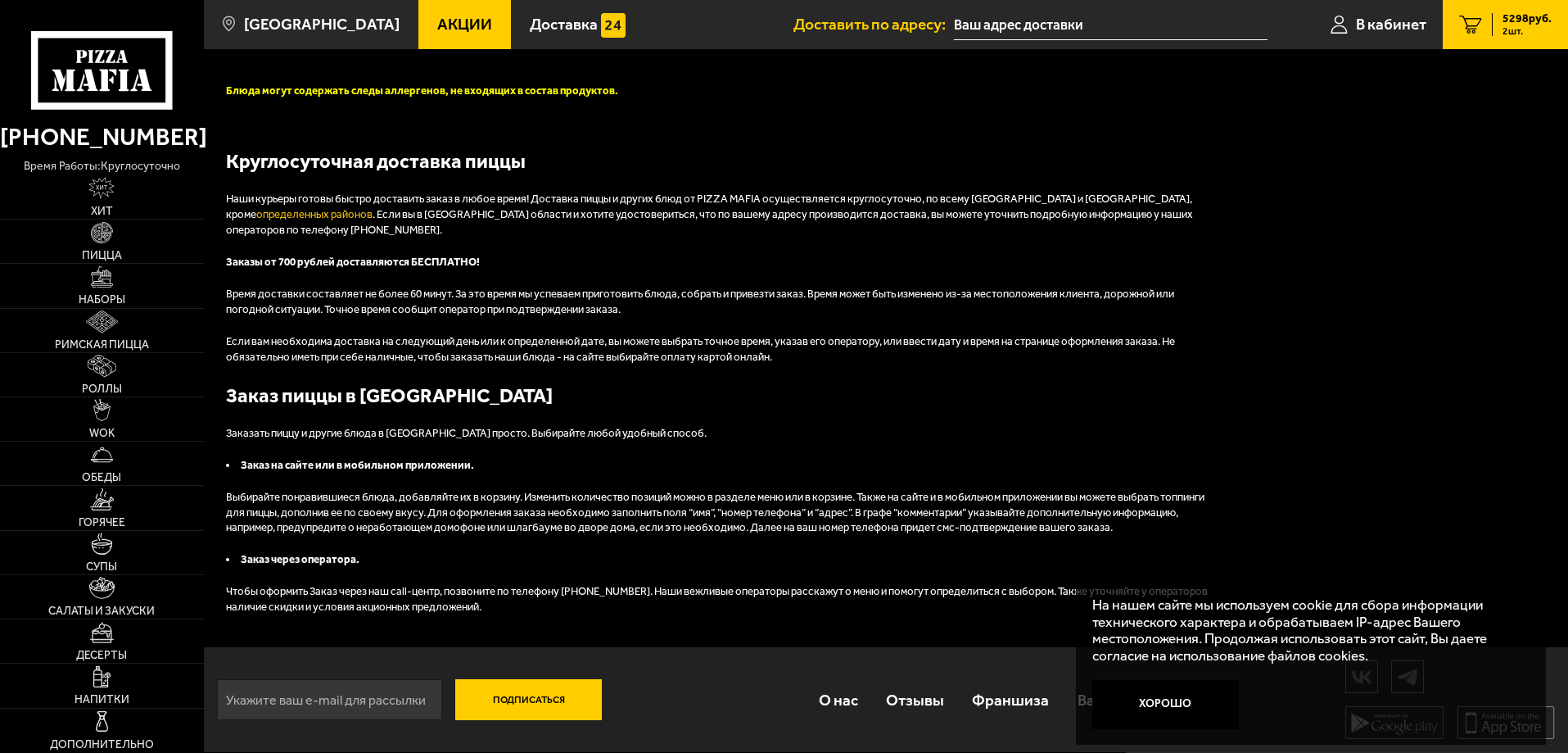
type input "[PHONE_NUMBER]"
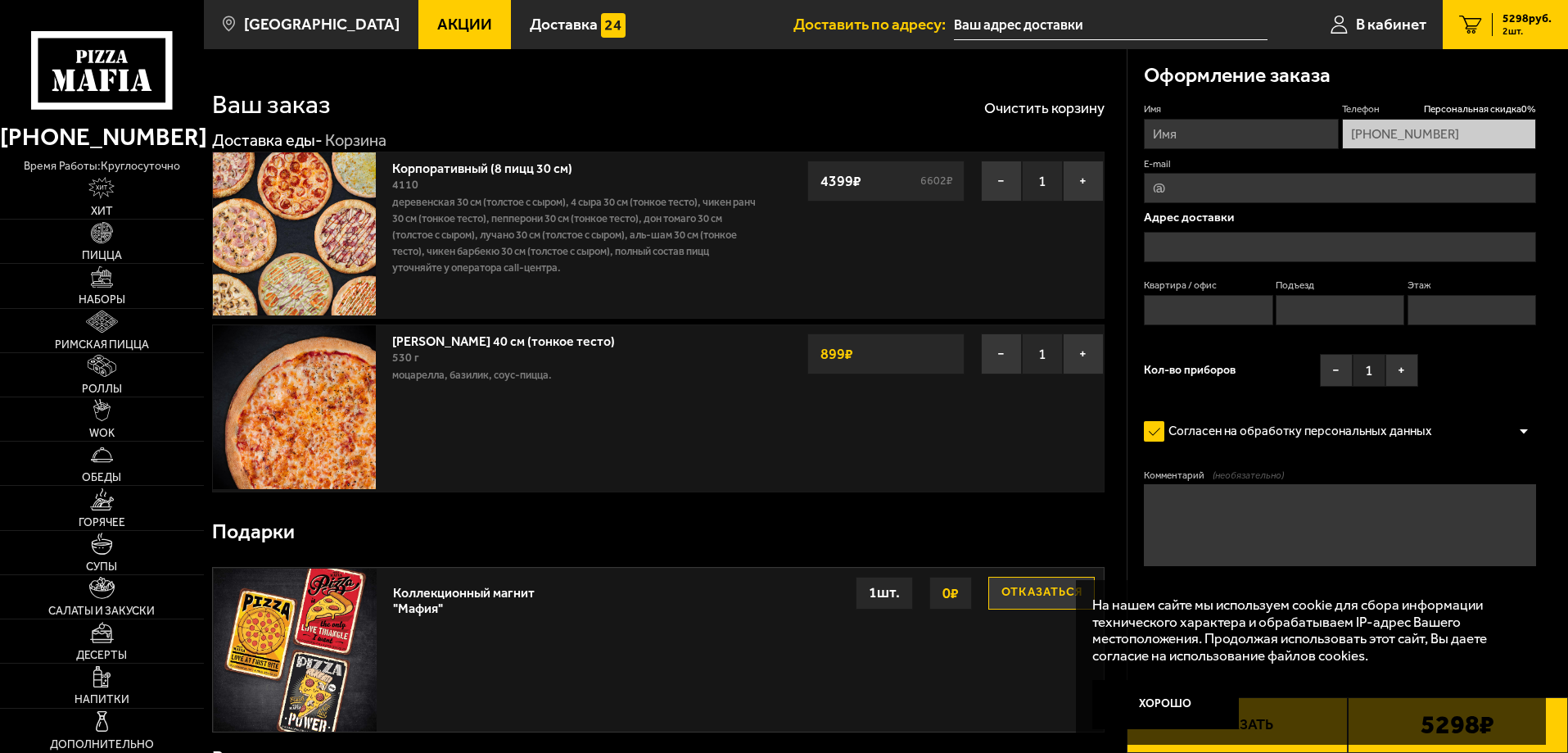
click at [441, 165] on link "Корпоративный (8 пицц 30 см)" at bounding box center [491, 166] width 197 height 20
click at [293, 225] on img at bounding box center [294, 234] width 163 height 163
click at [1177, 136] on input "Имя" at bounding box center [1242, 134] width 194 height 30
type input "Иван"
click at [1195, 185] on input "E-mail" at bounding box center [1340, 188] width 393 height 30
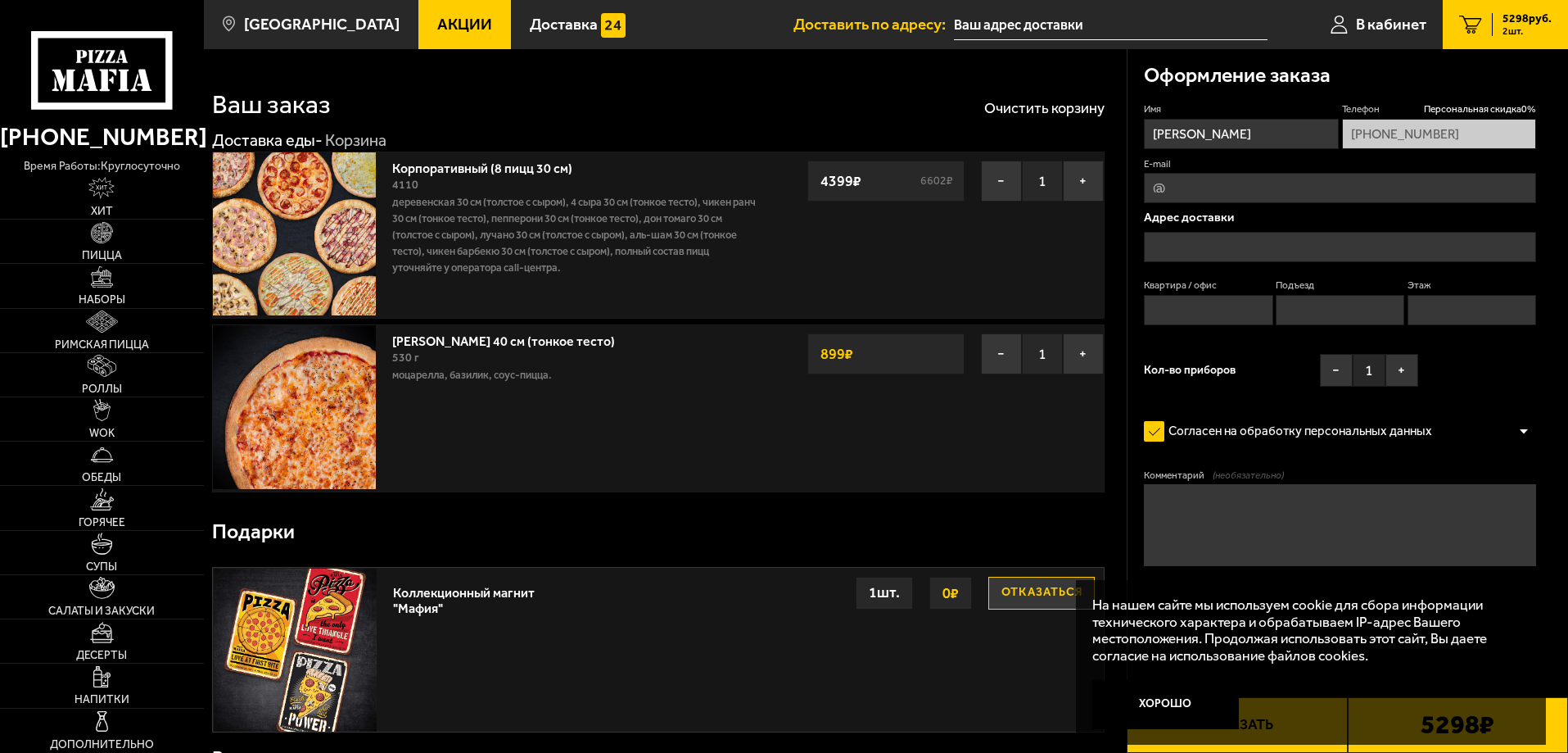
type input "volokos@bk.ru"
click at [1167, 251] on input "text" at bounding box center [1340, 247] width 393 height 30
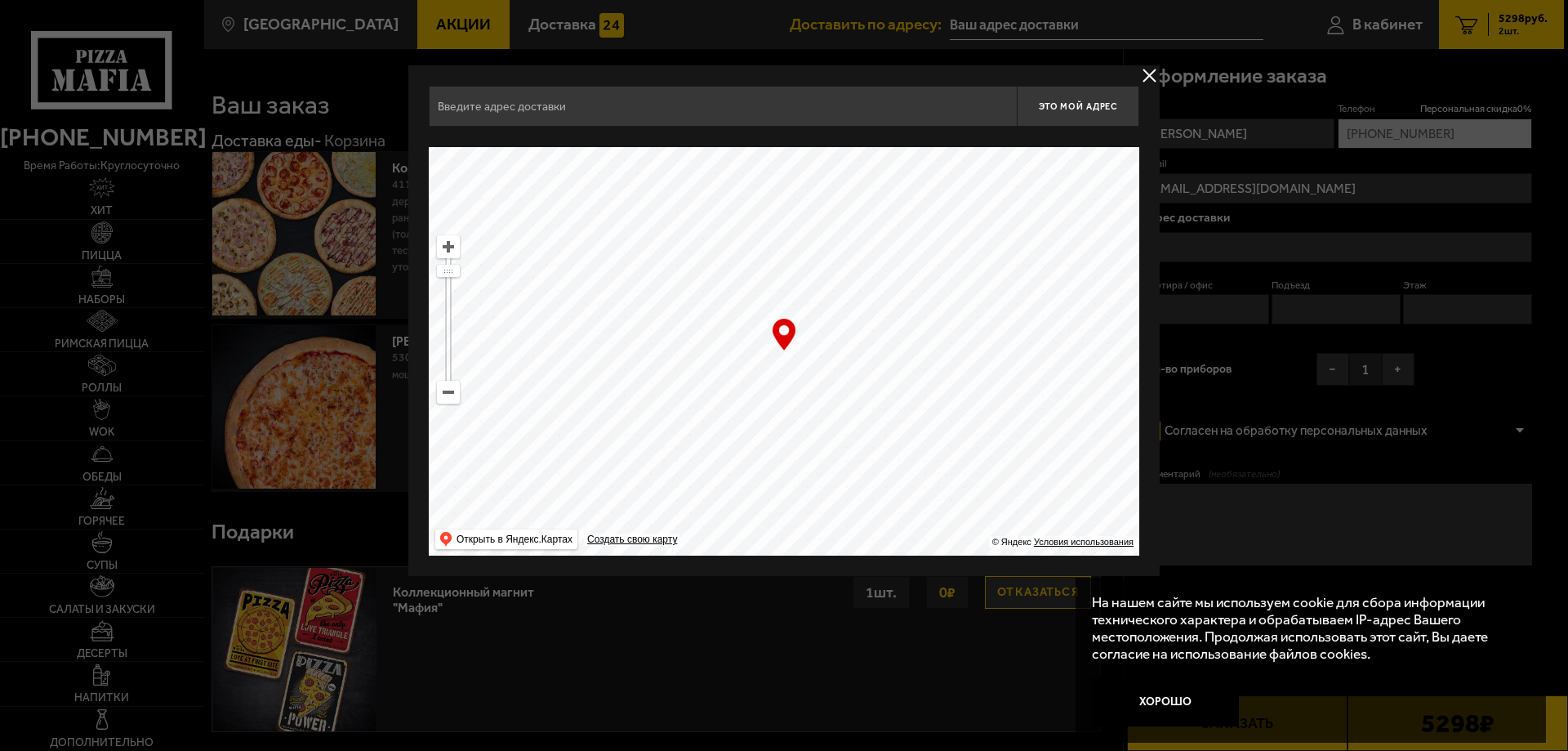
click at [457, 398] on ymaps at bounding box center [448, 392] width 21 height 21
drag, startPoint x: 821, startPoint y: 394, endPoint x: 698, endPoint y: 301, distance: 154.2
click at [699, 300] on ymaps at bounding box center [784, 351] width 711 height 408
type input "Большая Конюшенная улица, 29"
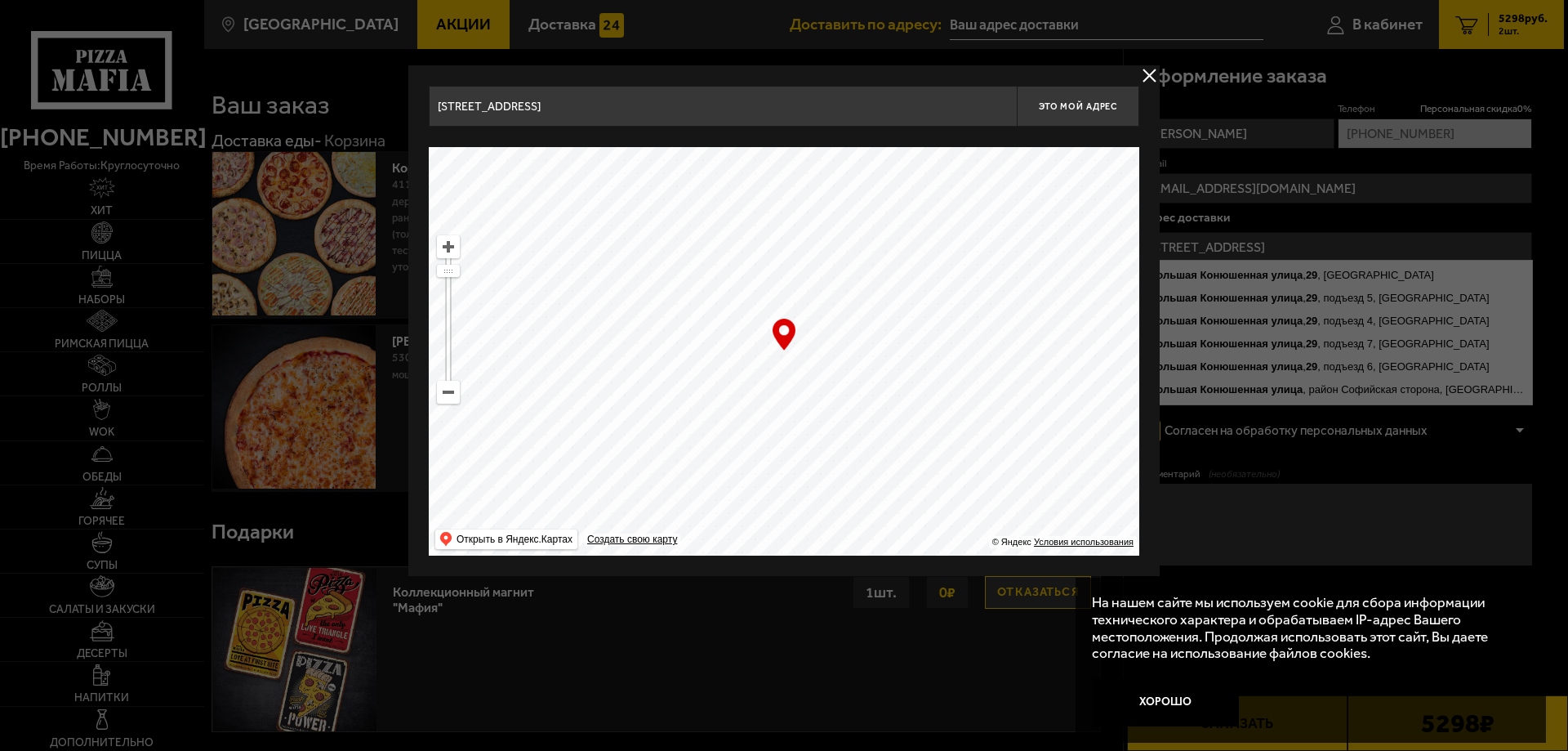
drag, startPoint x: 753, startPoint y: 338, endPoint x: 1128, endPoint y: 371, distance: 376.4
click at [1128, 371] on ymaps at bounding box center [784, 351] width 711 height 408
drag, startPoint x: 786, startPoint y: 354, endPoint x: 792, endPoint y: 346, distance: 10.0
click at [792, 346] on div "… © Яндекс Условия использования Открыть в Яндекс.Картах Создать свою карту" at bounding box center [784, 351] width 711 height 408
type input "Невский проспект, 1/4"
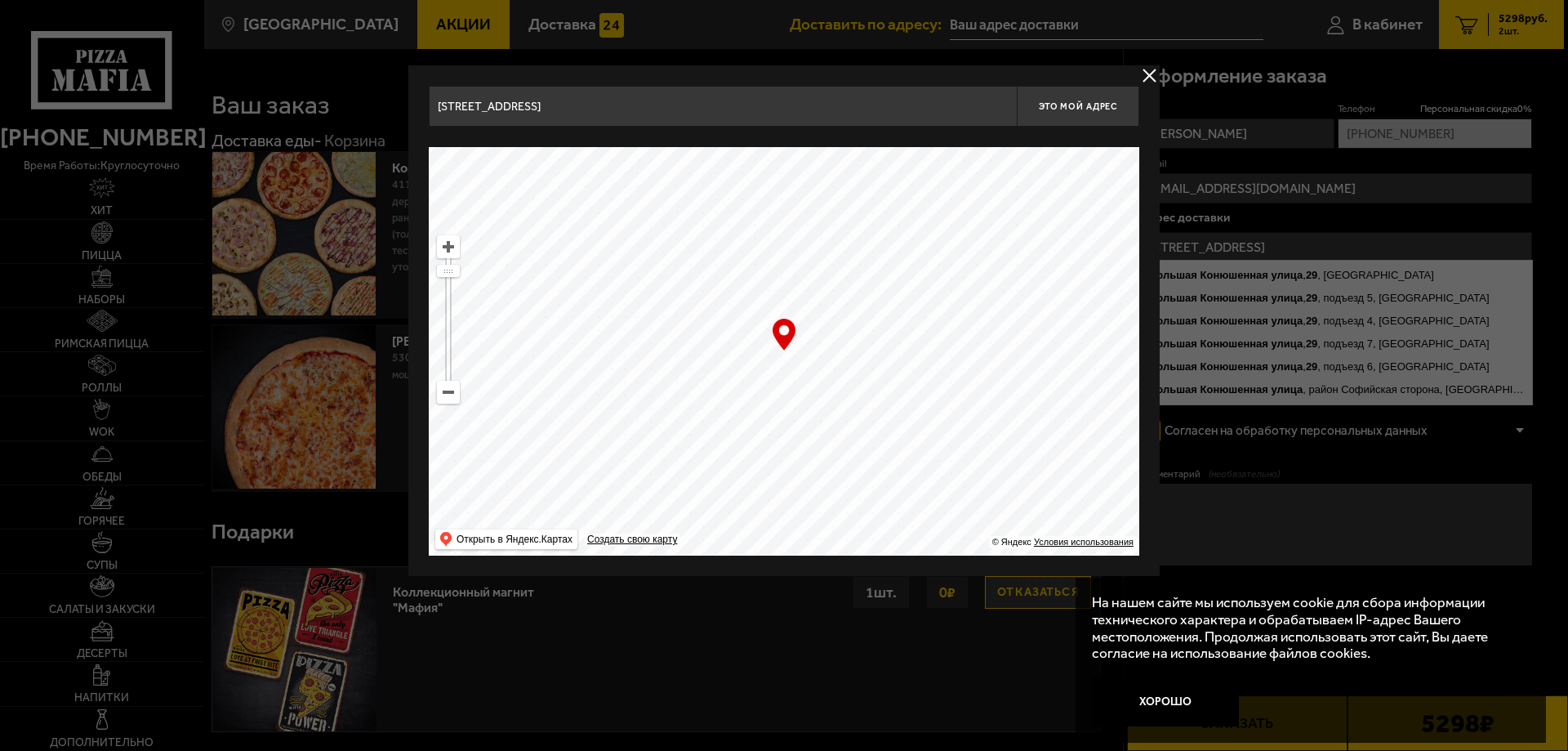
type input "Невский проспект, 1/4"
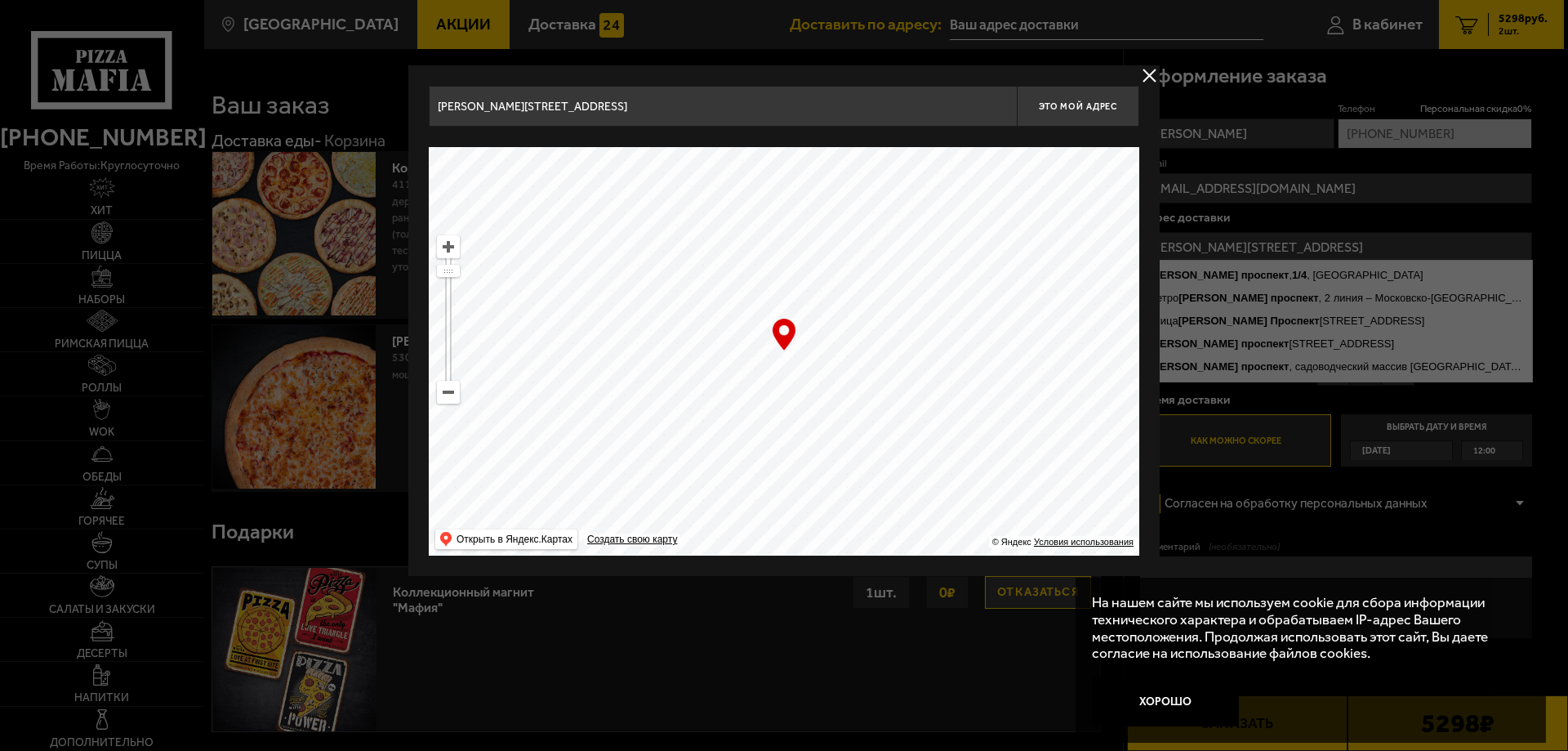
click at [1206, 277] on div at bounding box center [784, 375] width 1568 height 751
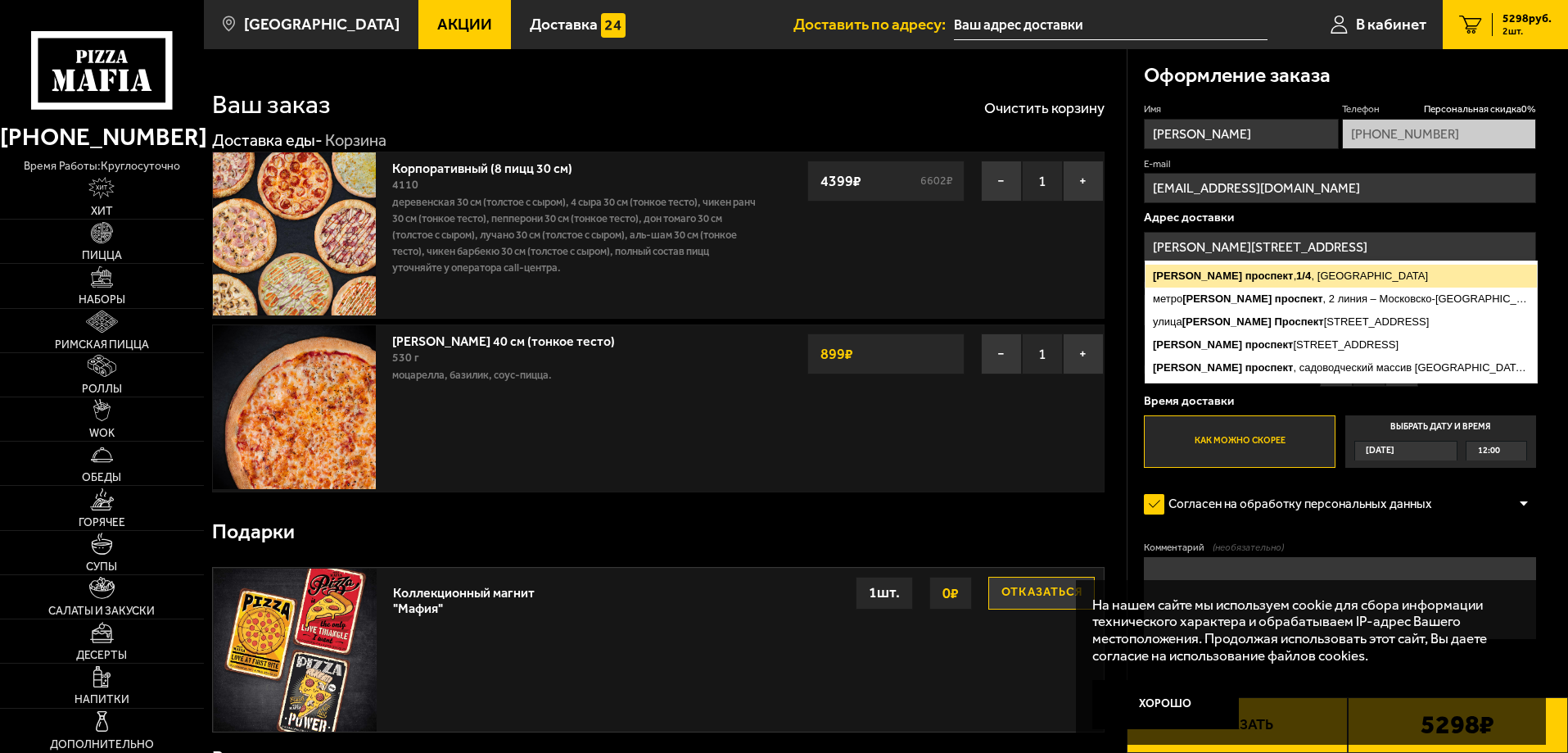
click at [1246, 276] on ymaps "проспект" at bounding box center [1270, 276] width 49 height 13
type input "Санкт-Петербург, Невский проспект, 1/4"
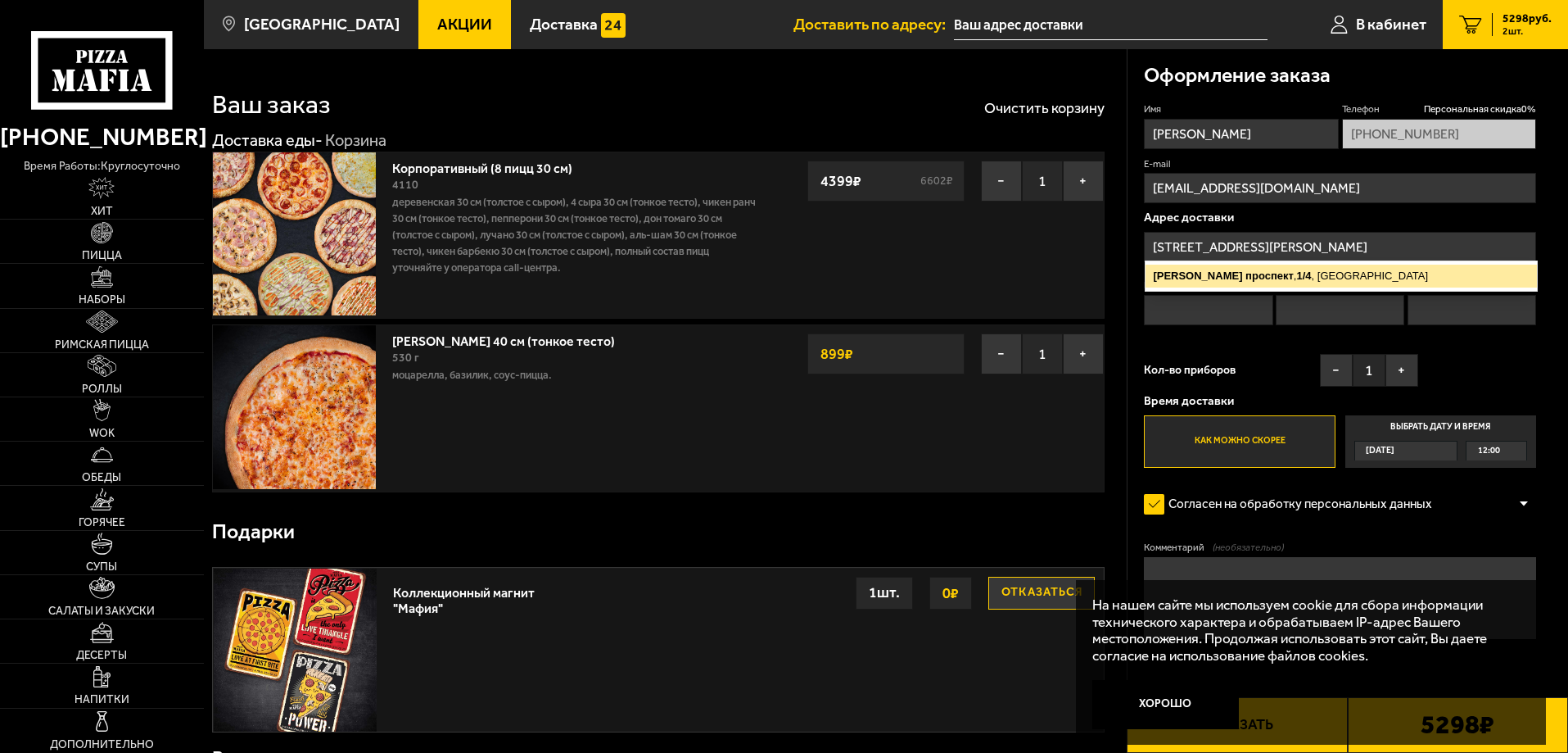
click at [1186, 276] on ymaps "Невский" at bounding box center [1197, 276] width 90 height 13
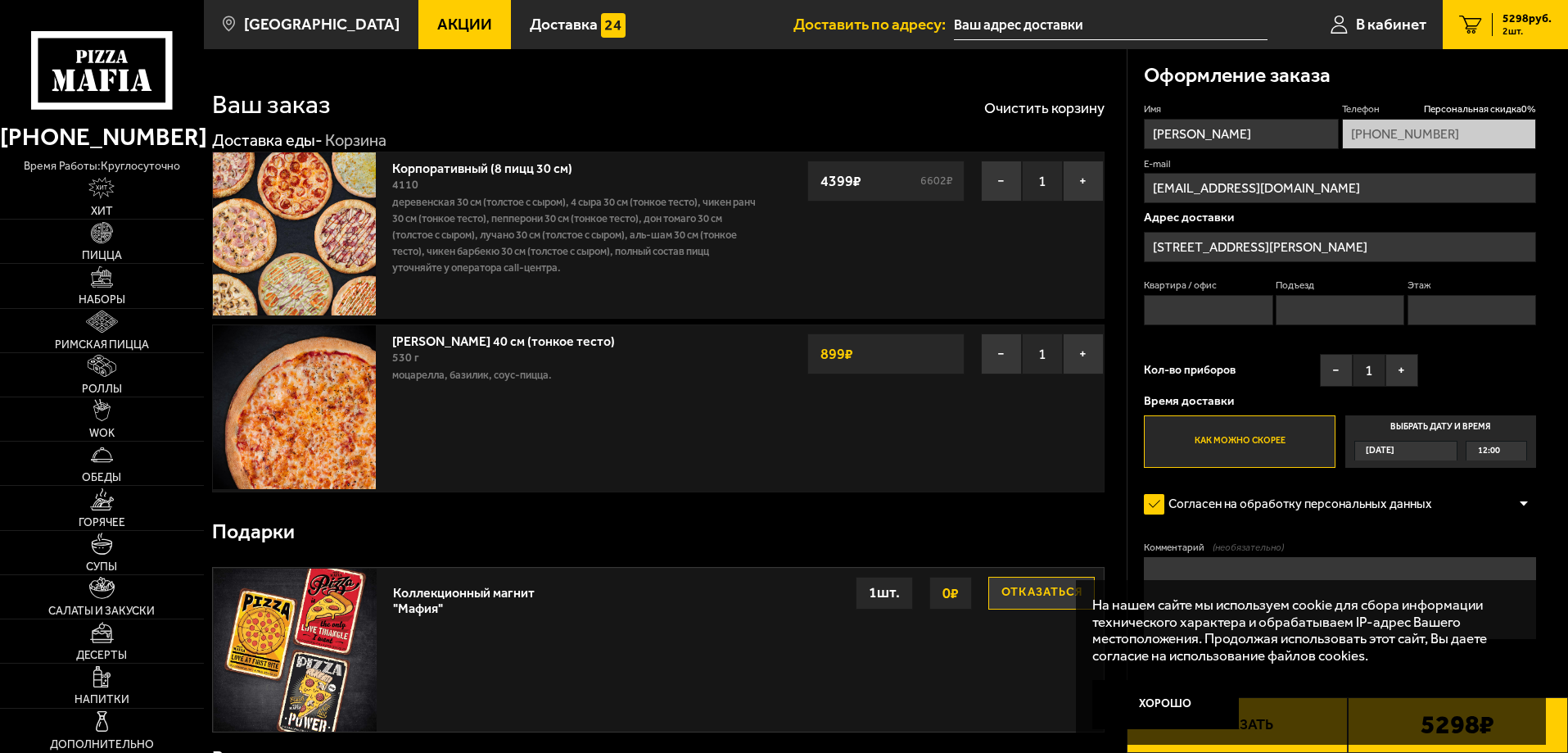
click at [1200, 311] on input "Квартира / офис" at bounding box center [1209, 310] width 129 height 30
click at [1435, 309] on input "Этаж" at bounding box center [1473, 310] width 129 height 30
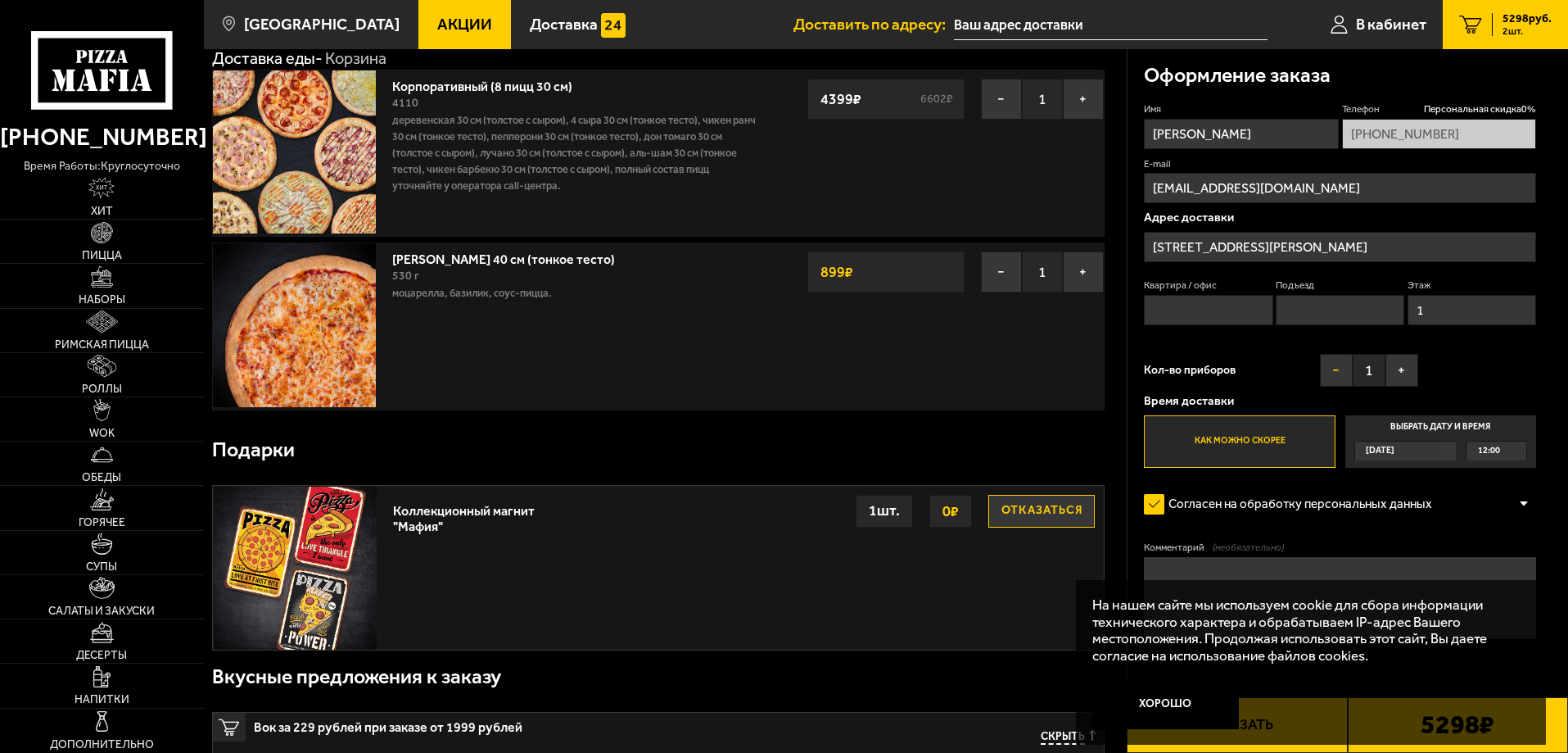
type input "1"
click at [1337, 375] on button "−" at bounding box center [1336, 370] width 33 height 33
click at [1400, 379] on button "+" at bounding box center [1401, 370] width 33 height 33
click at [1499, 453] on span "12:00" at bounding box center [1489, 451] width 22 height 18
click at [0, 0] on input "Выбрать дату и время Сегодня 12:00" at bounding box center [0, 0] width 0 height 0
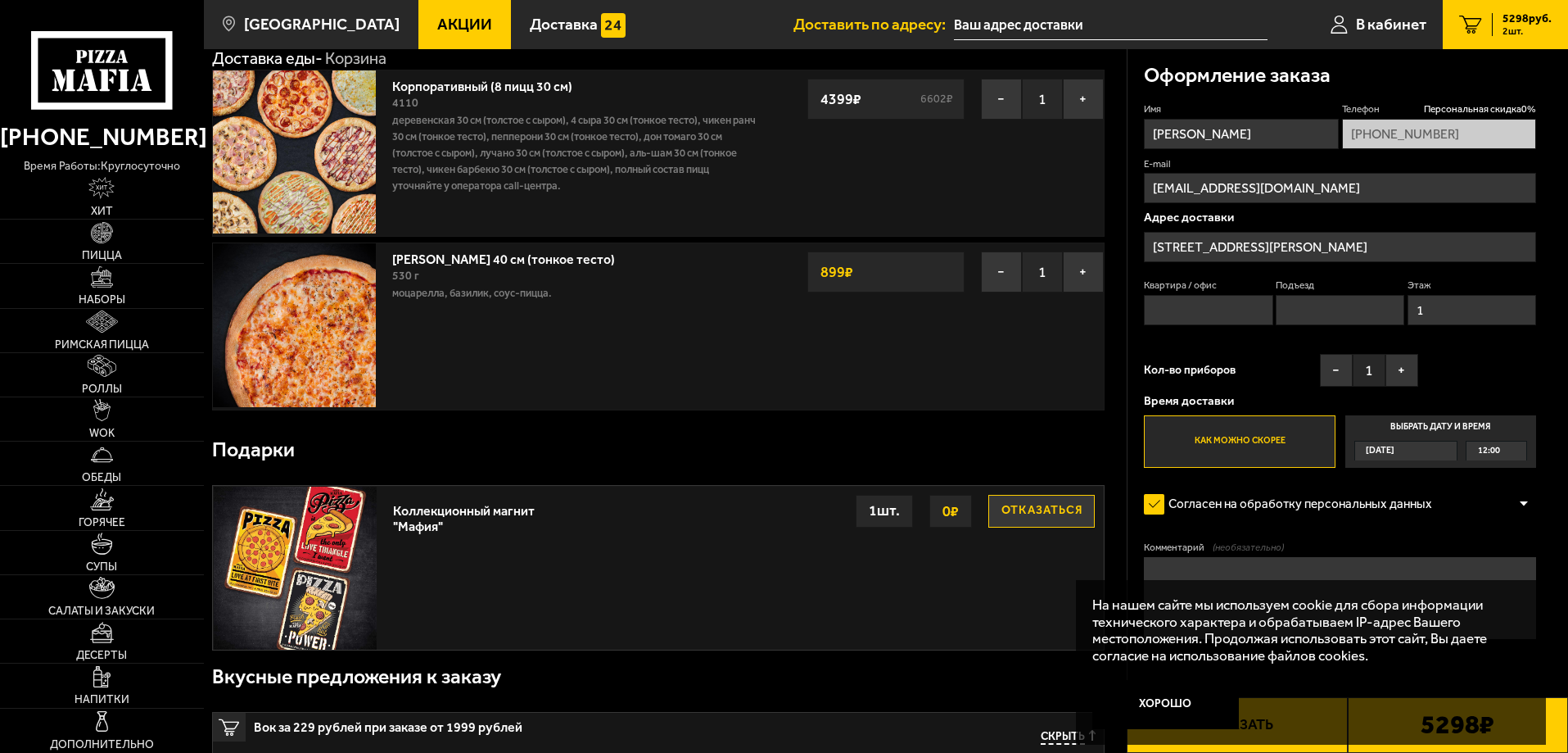
click at [1488, 453] on span "12:00" at bounding box center [1489, 451] width 22 height 18
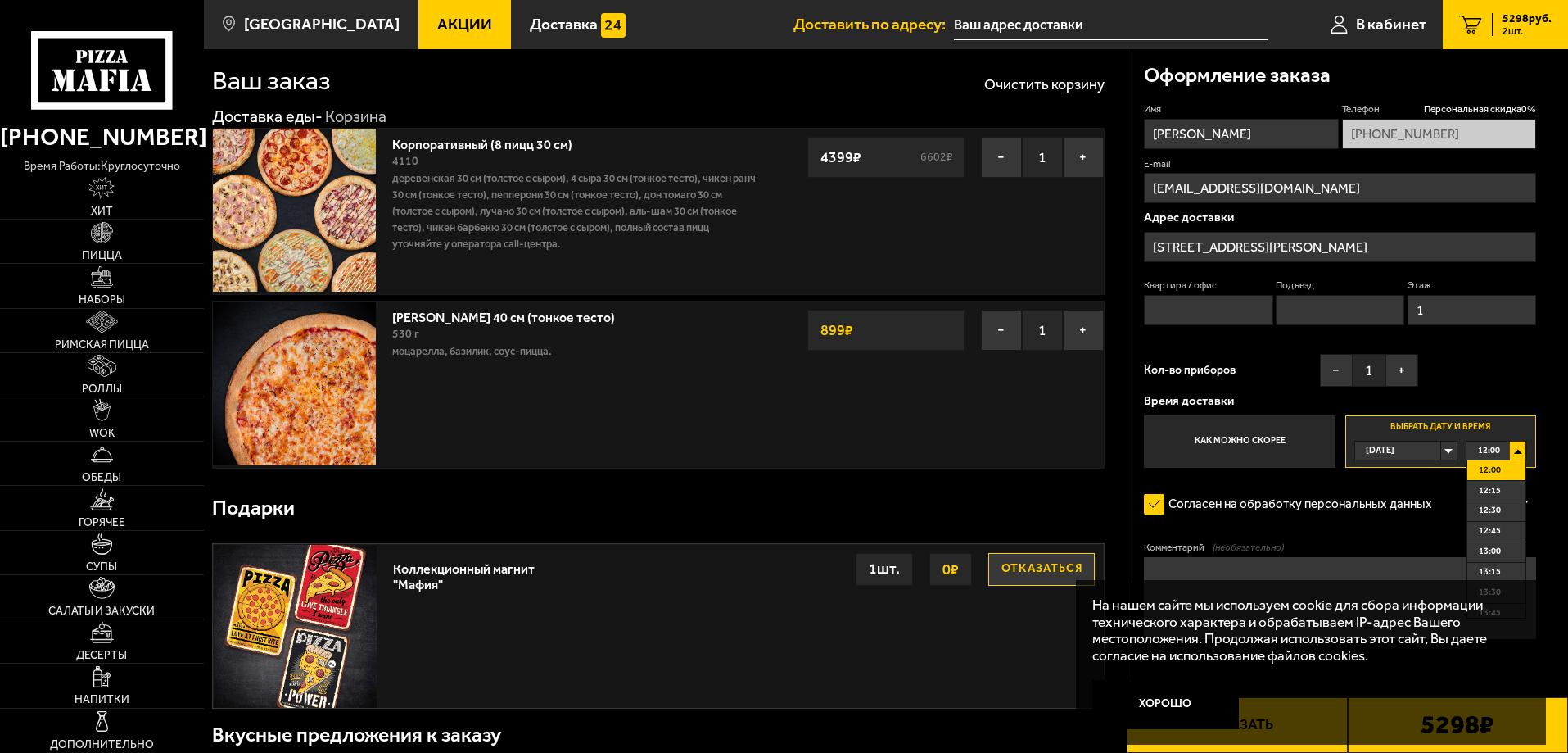
scroll to position [0, 0]
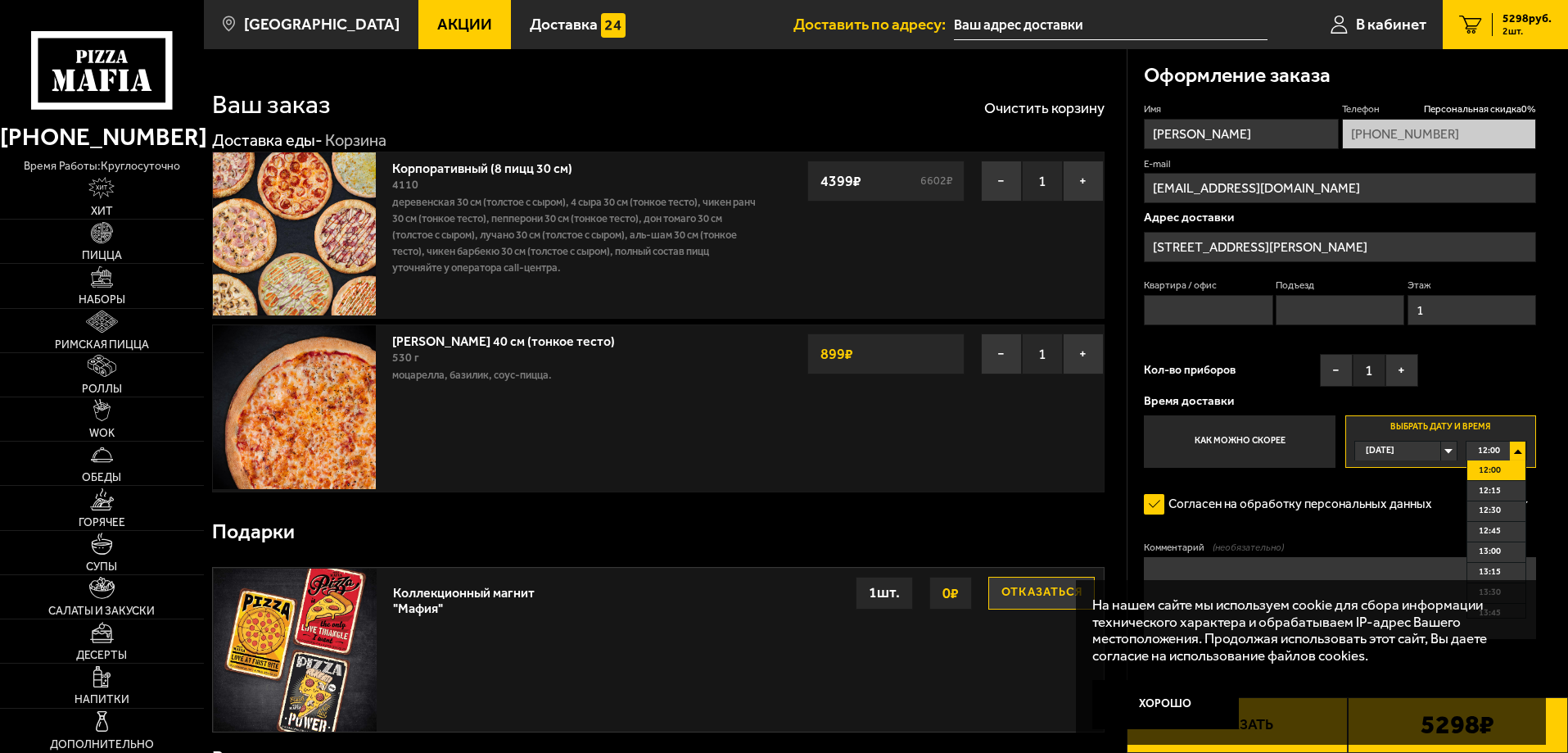
click at [1491, 469] on span "12:00" at bounding box center [1490, 471] width 22 height 18
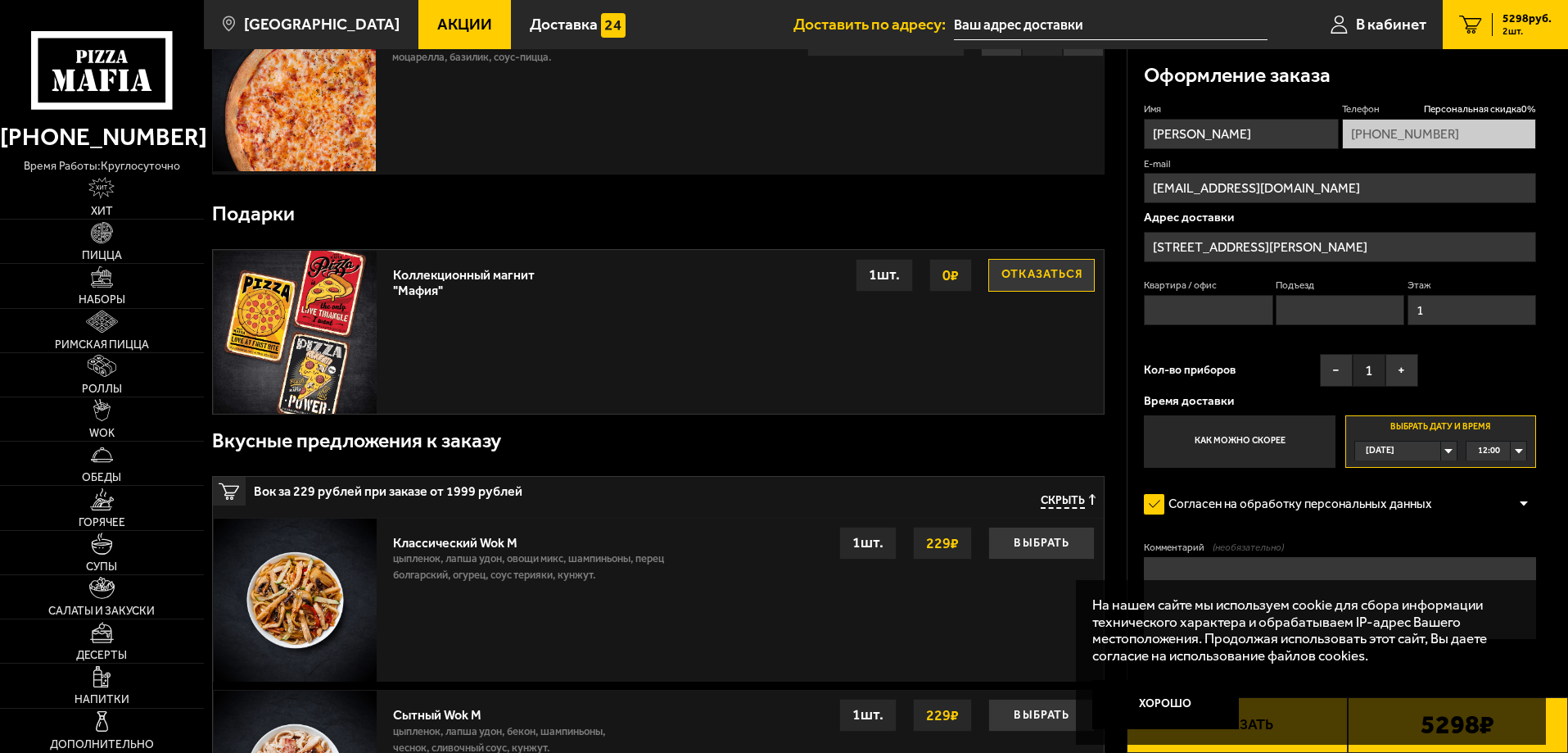
scroll to position [328, 0]
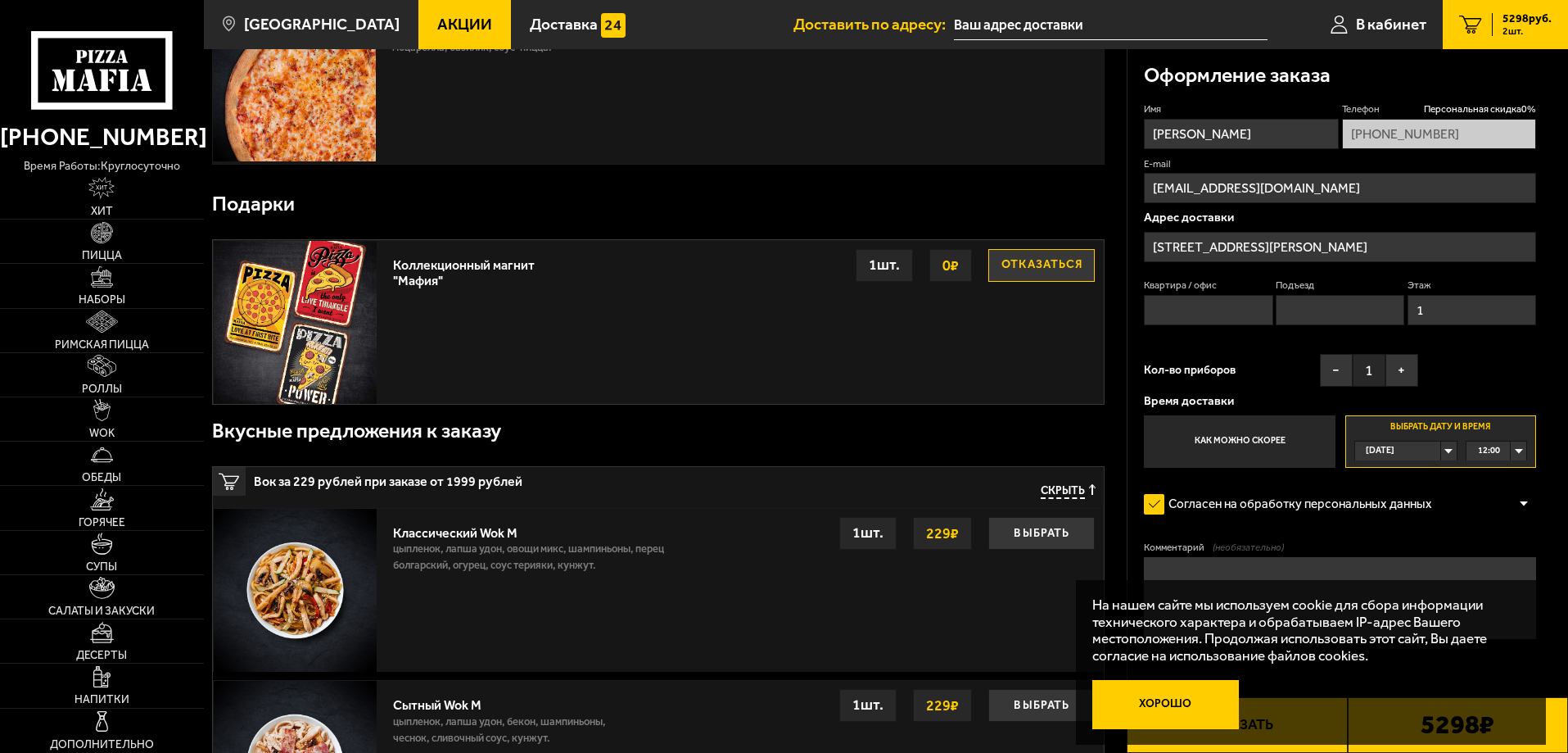
click at [1152, 698] on button "Хорошо" at bounding box center [1166, 704] width 147 height 49
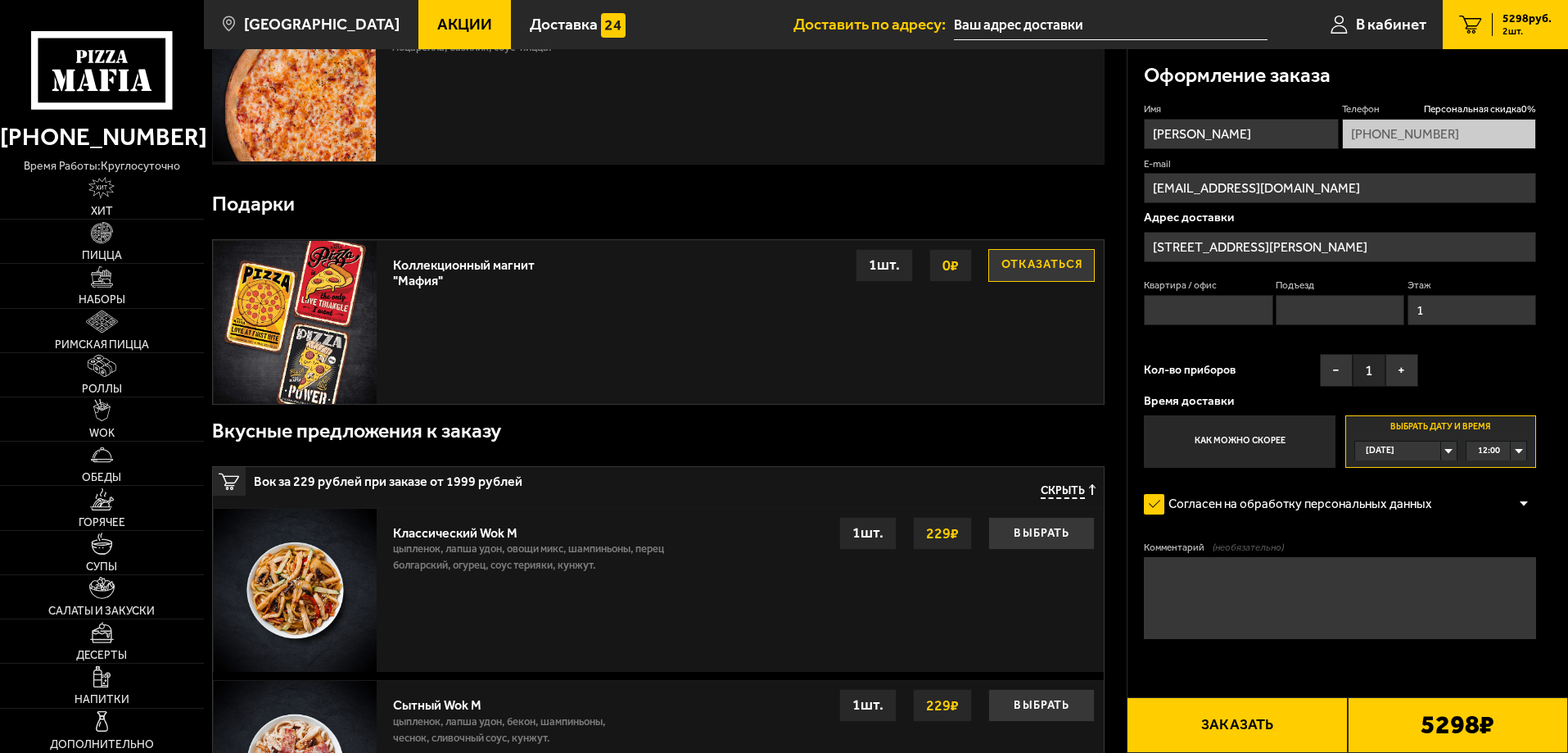
click at [1247, 585] on textarea "Комментарий (необязательно)" at bounding box center [1340, 598] width 393 height 82
click at [1252, 578] on textarea "Отделение Фоарбанка" at bounding box center [1340, 598] width 393 height 82
click at [1220, 626] on textarea "Отделение Форабанка" at bounding box center [1340, 598] width 393 height 82
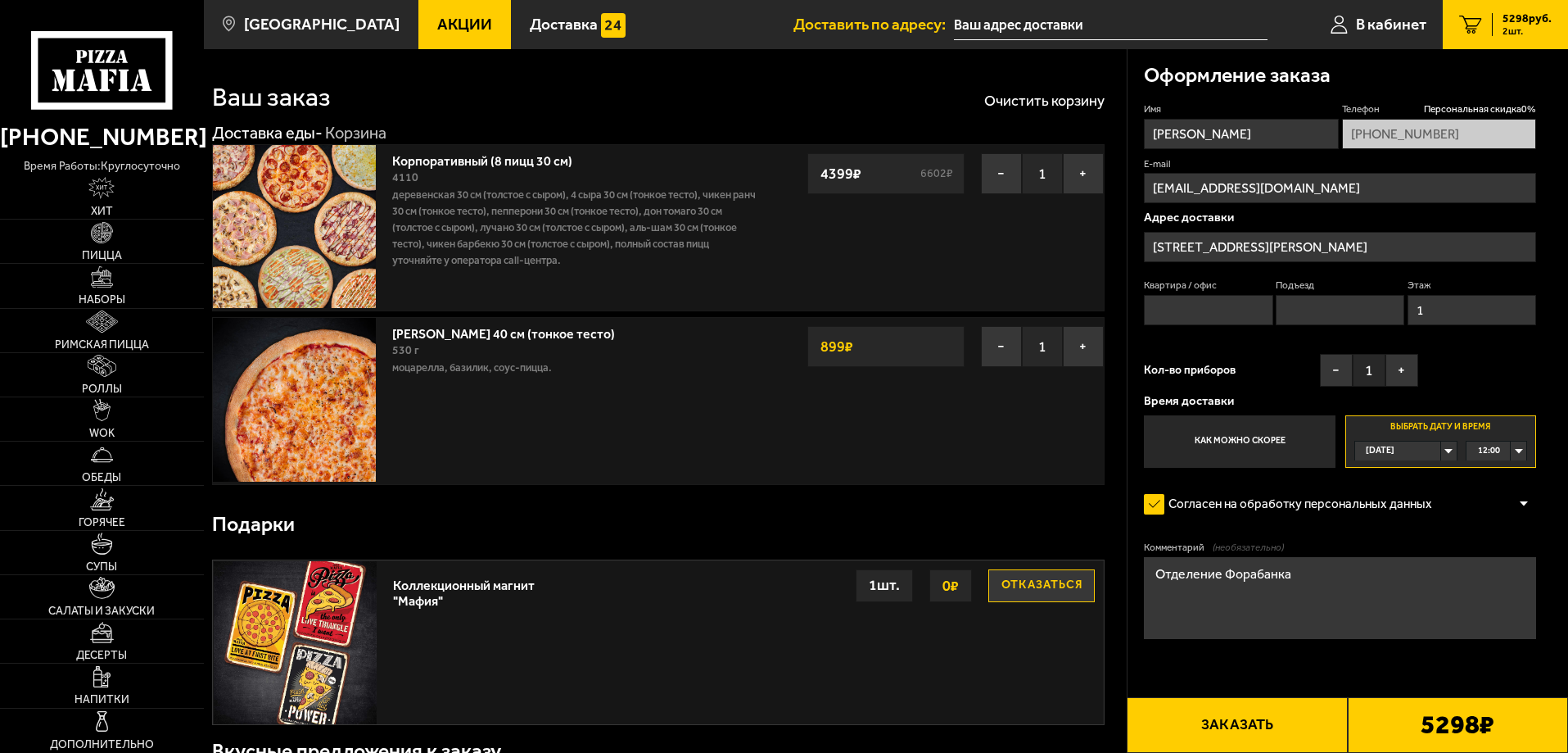
scroll to position [0, 0]
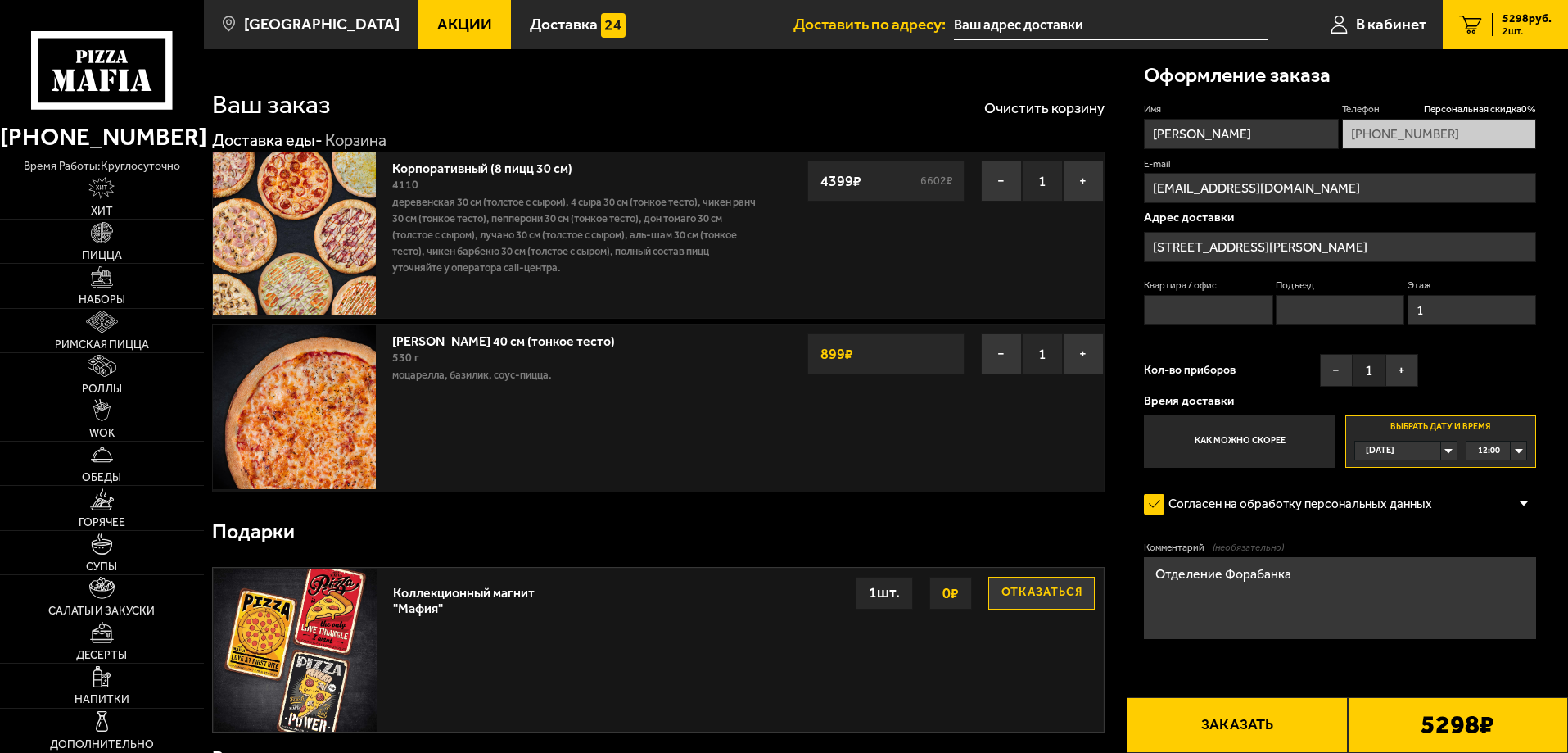
type textarea "Отделение Форабанка"
click at [1245, 727] on button "Заказать" at bounding box center [1236, 725] width 220 height 56
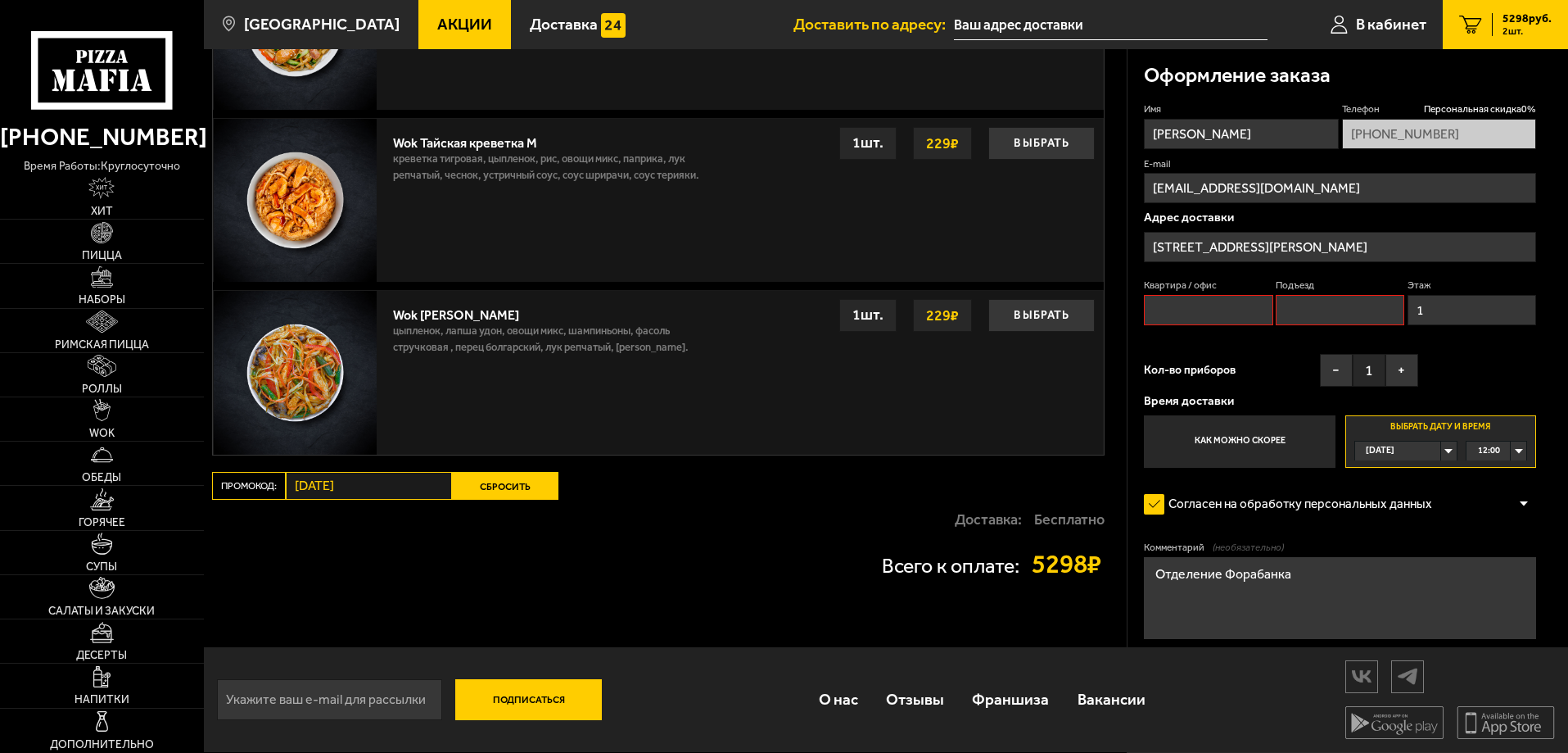
scroll to position [1411, 0]
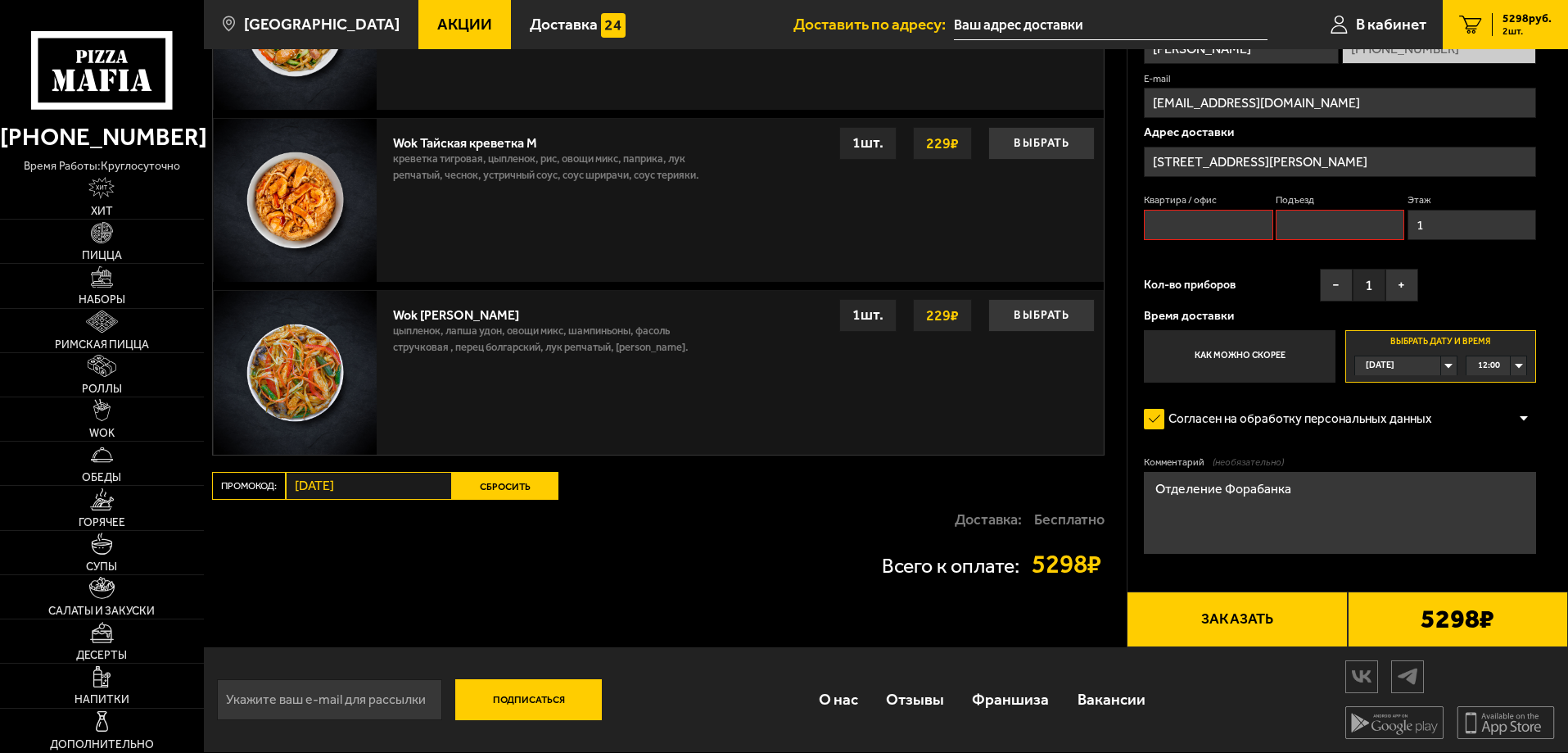
click at [1222, 616] on button "Заказать" at bounding box center [1236, 619] width 220 height 56
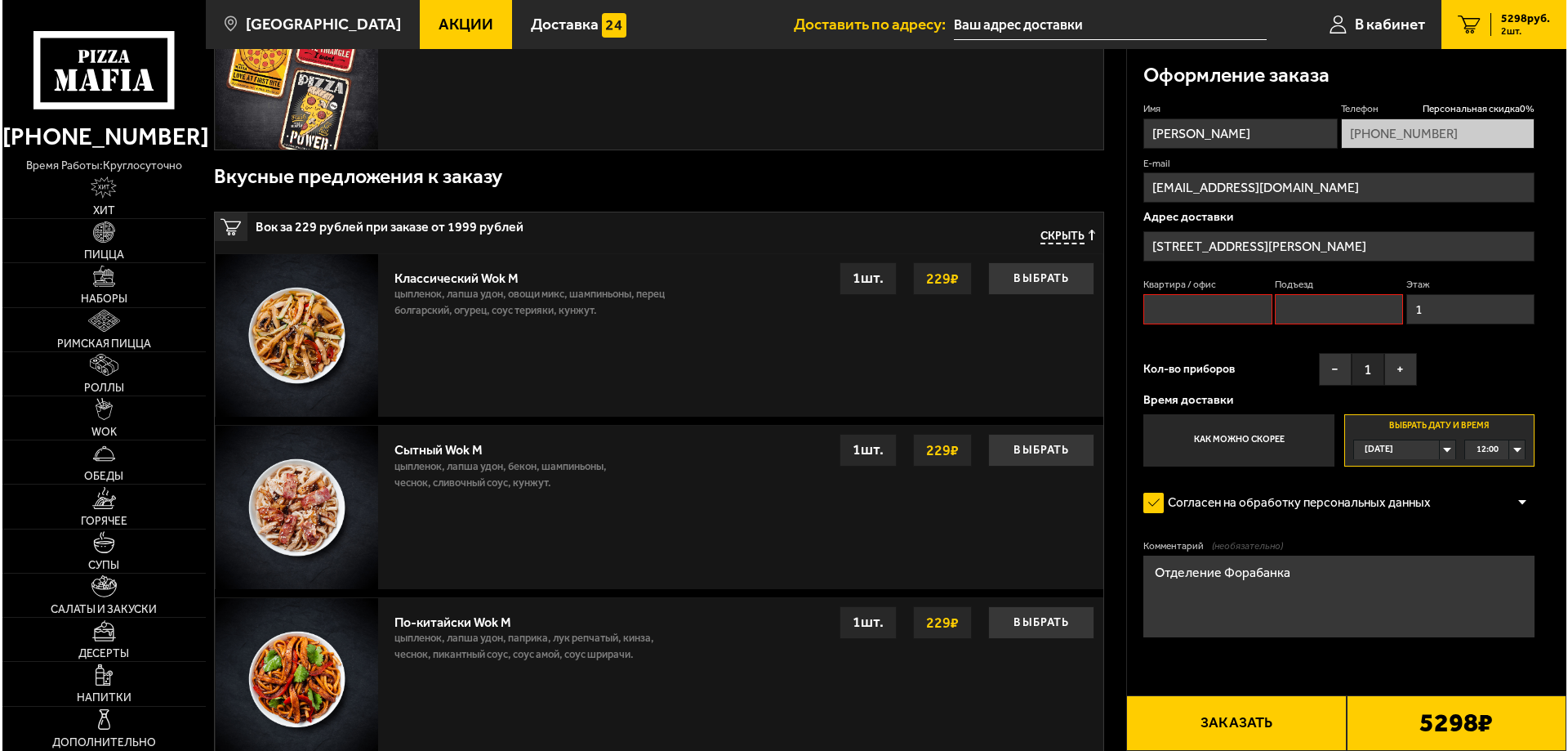
scroll to position [139, 0]
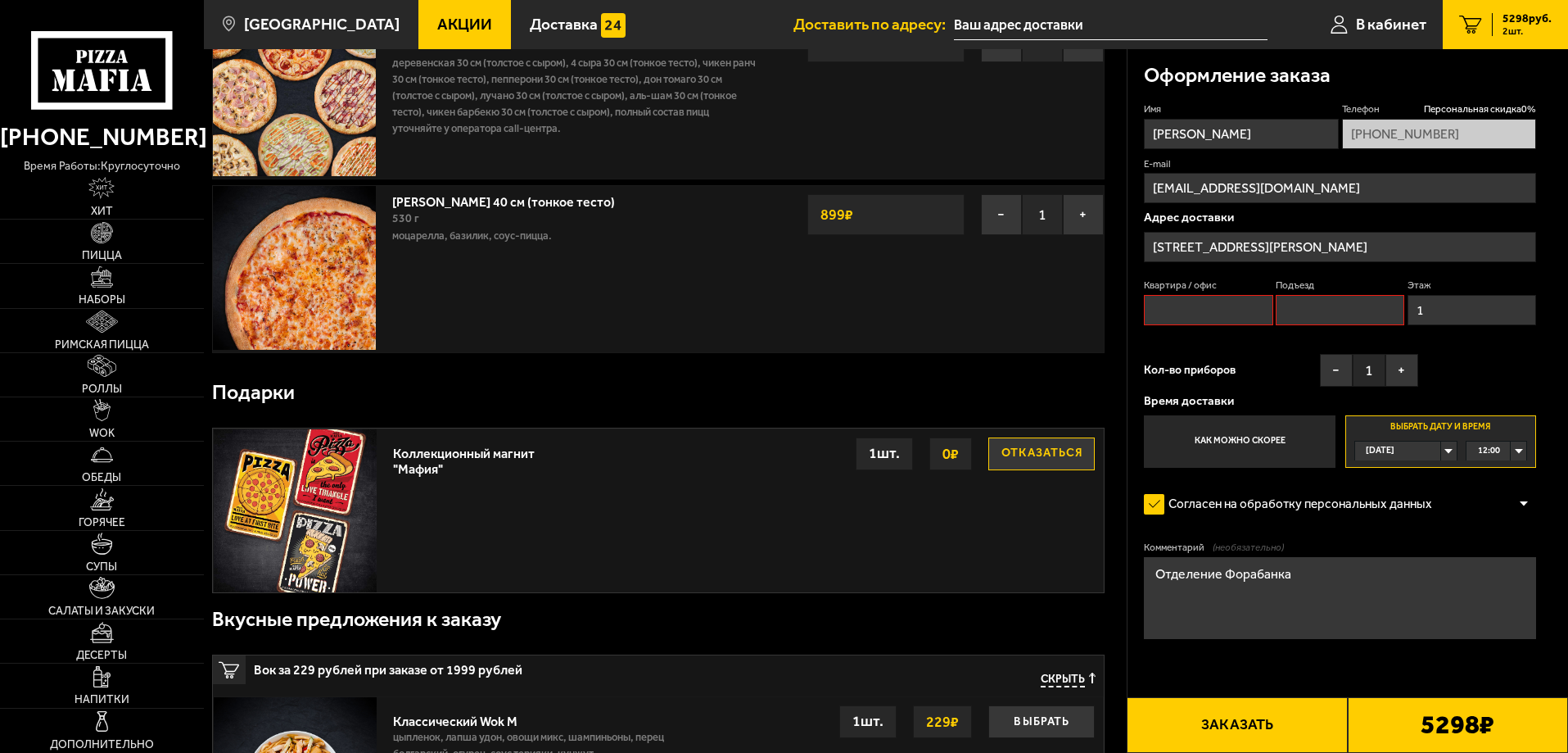
click at [1175, 308] on input "Квартира / офис" at bounding box center [1209, 310] width 129 height 30
click at [1294, 311] on input "Подъезд" at bounding box center [1340, 310] width 129 height 30
click at [1192, 314] on input "Квартира / офис" at bounding box center [1209, 310] width 129 height 30
type input "0"
click at [1313, 312] on input "Подъезд" at bounding box center [1340, 310] width 129 height 30
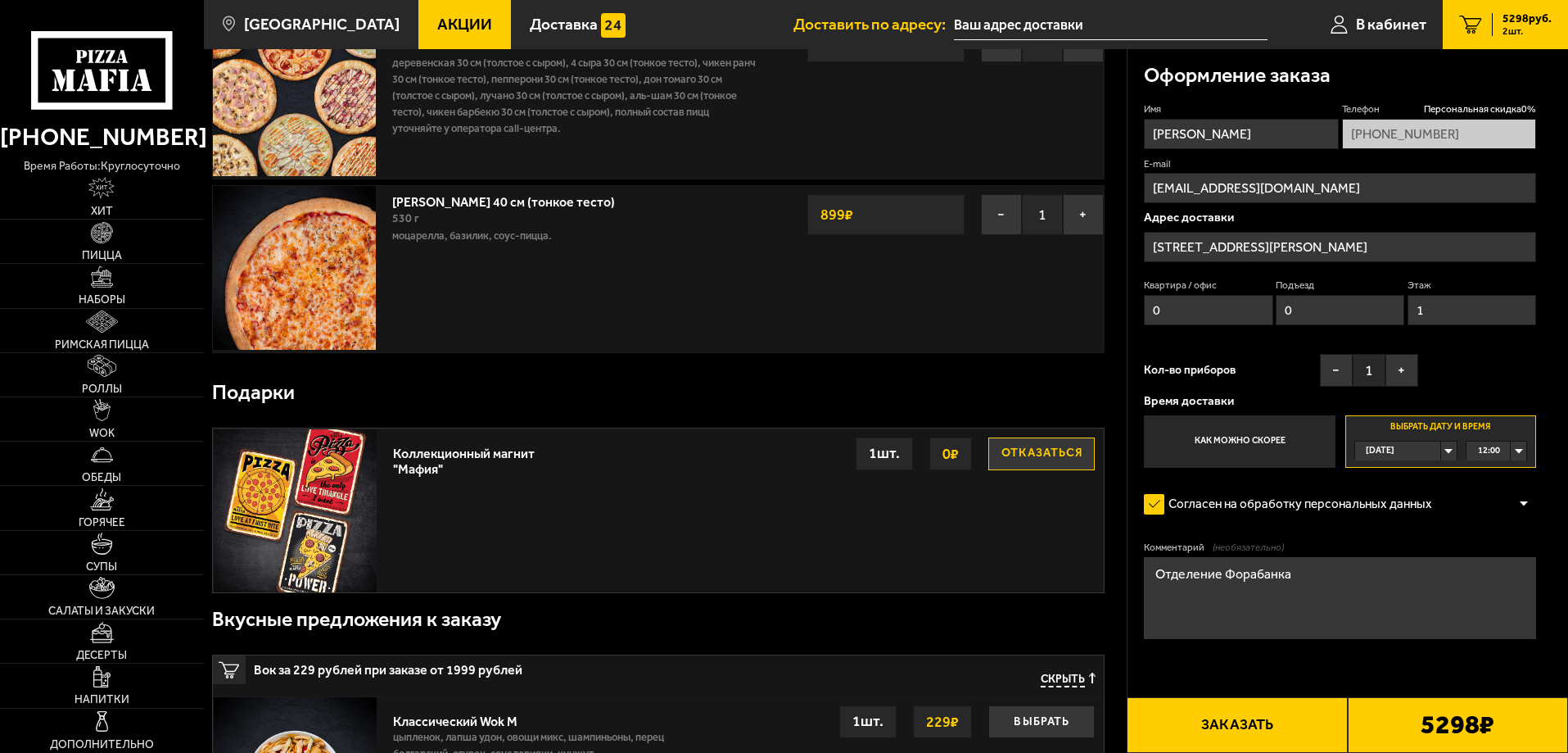
type input "0"
click at [1230, 730] on button "Заказать" at bounding box center [1236, 725] width 220 height 56
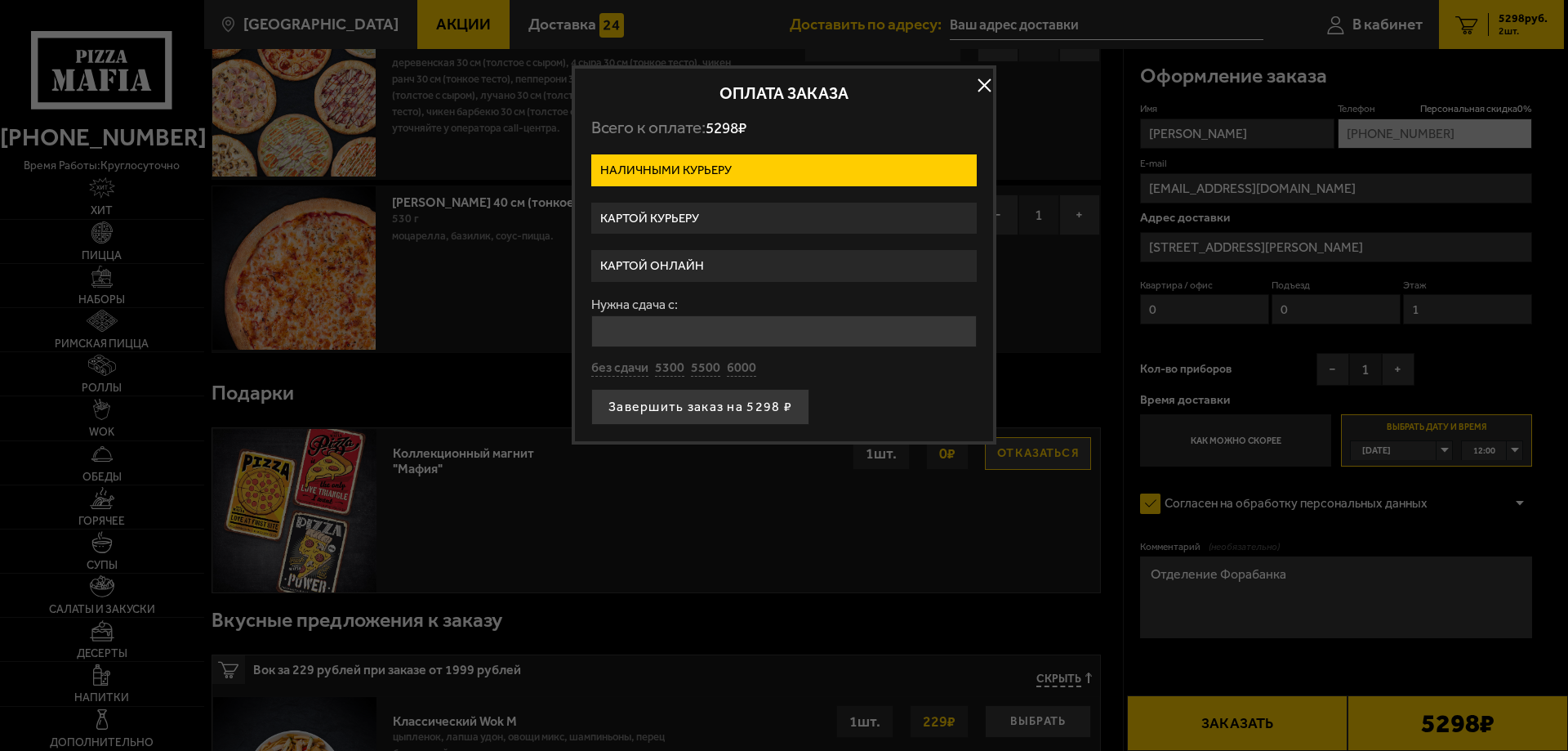
click at [640, 216] on label "Картой курьеру" at bounding box center [784, 219] width 386 height 32
click at [0, 0] on input "Картой курьеру" at bounding box center [0, 0] width 0 height 0
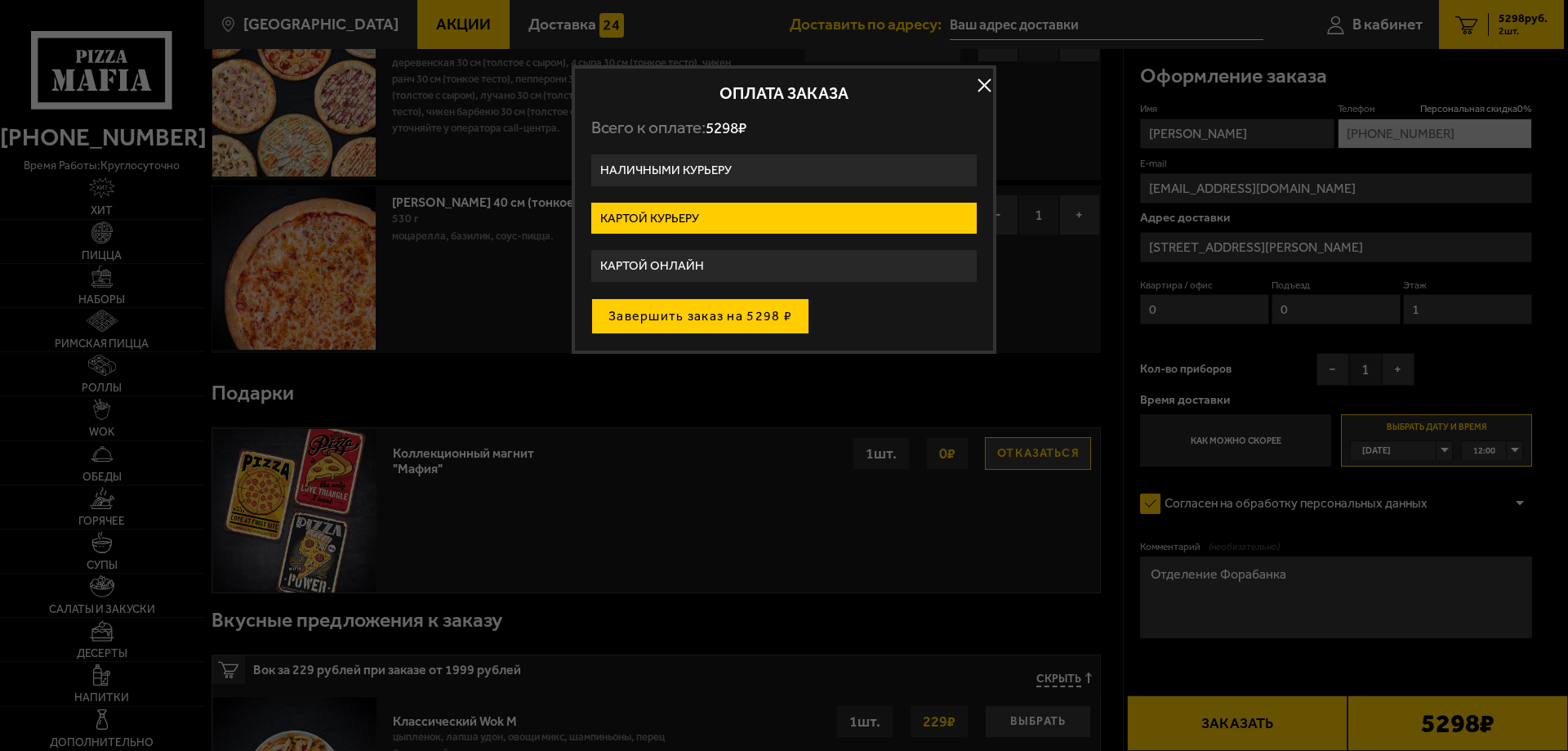
click at [672, 319] on button "Завершить заказ на 5298 ₽" at bounding box center [700, 316] width 218 height 36
